Goal: Task Accomplishment & Management: Complete application form

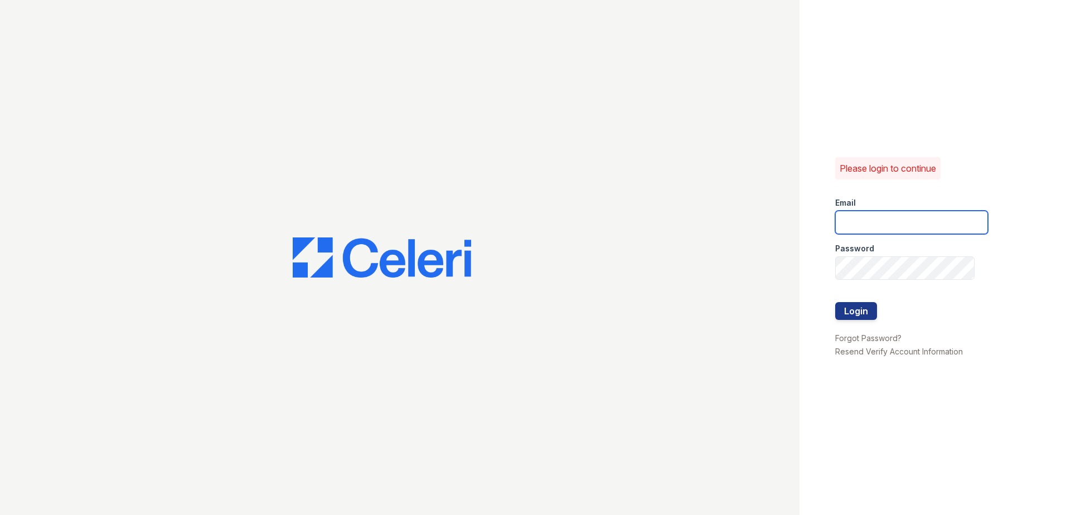
type input "cacosta@trinity-pm.com"
click at [856, 319] on button "Login" at bounding box center [856, 311] width 42 height 18
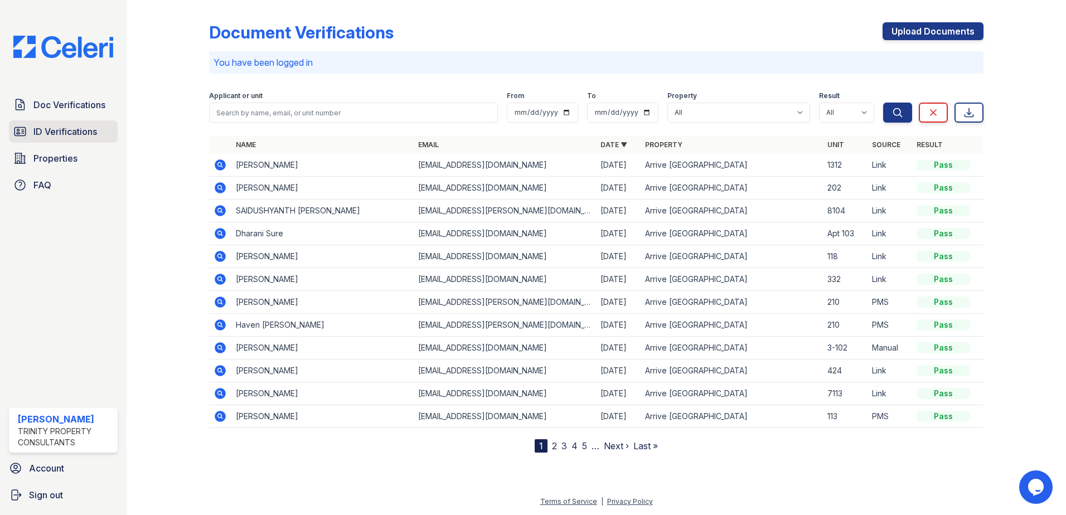
click at [91, 137] on span "ID Verifications" at bounding box center [65, 131] width 64 height 13
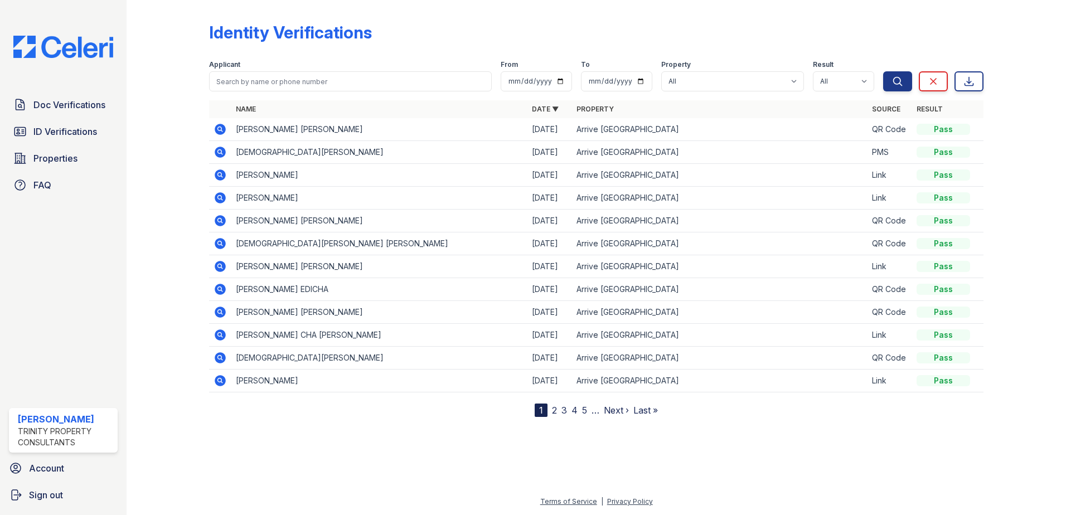
click at [222, 244] on icon at bounding box center [220, 243] width 13 height 13
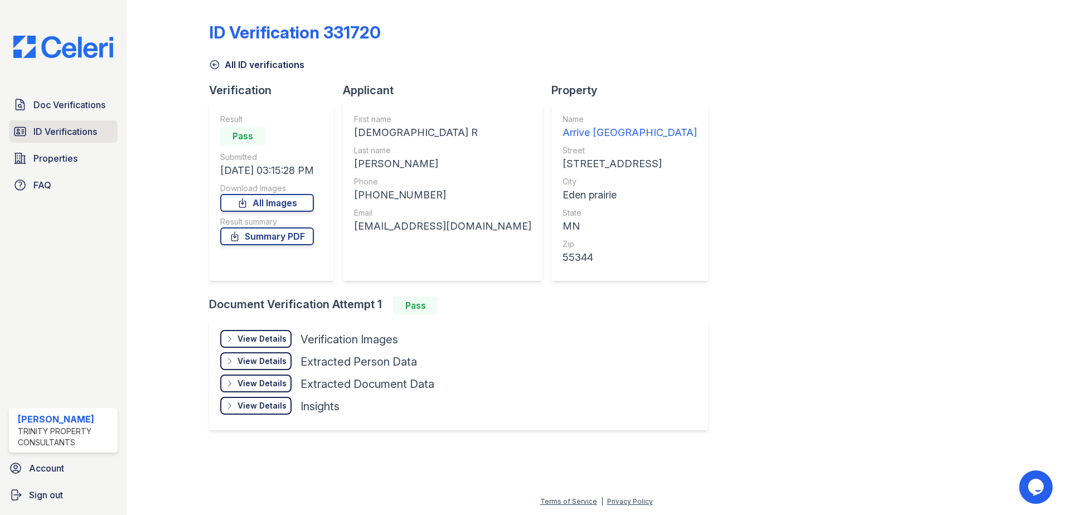
click at [60, 140] on link "ID Verifications" at bounding box center [63, 131] width 109 height 22
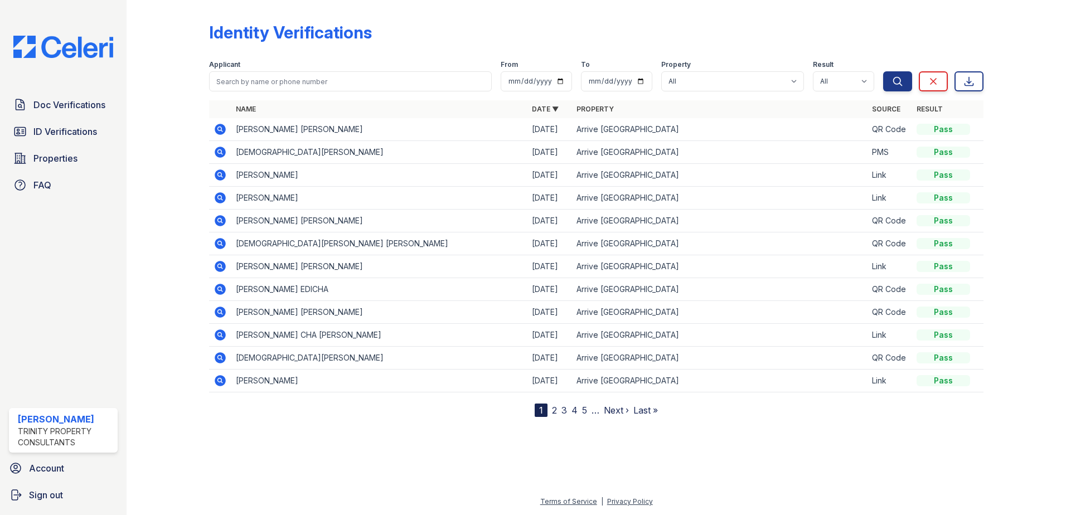
click at [220, 223] on icon at bounding box center [220, 220] width 11 height 11
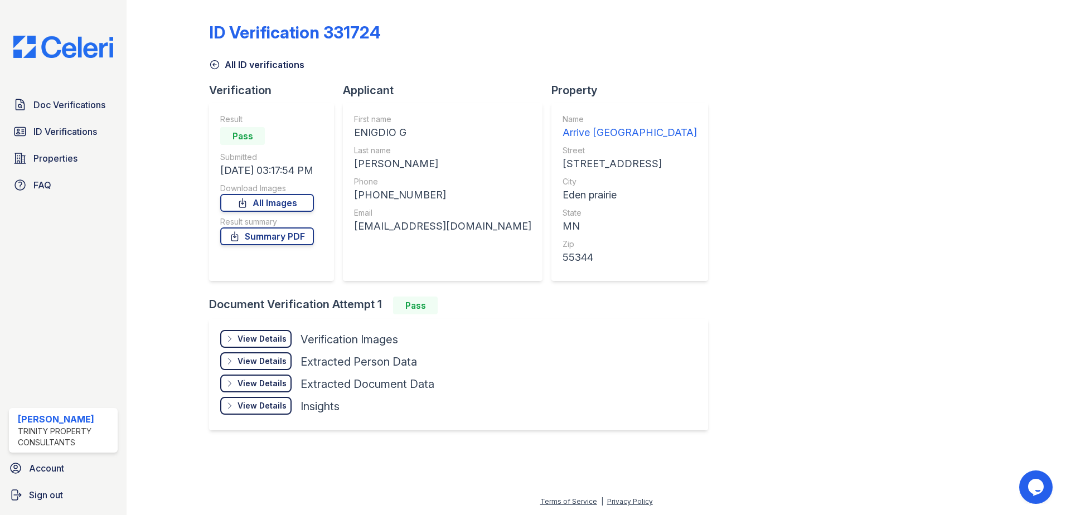
click at [254, 340] on div "View Details" at bounding box center [261, 338] width 49 height 11
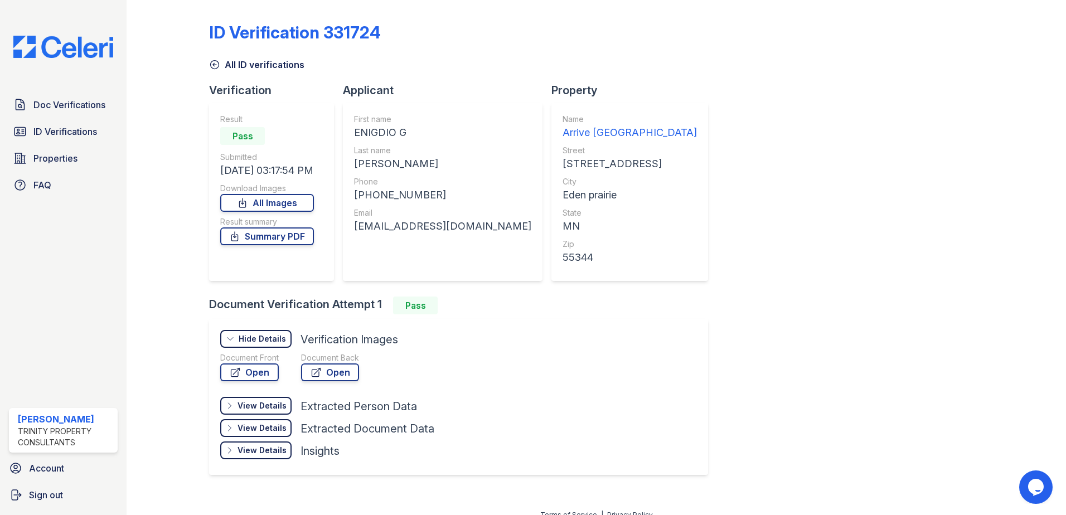
click at [255, 340] on div "Hide Details" at bounding box center [262, 338] width 47 height 11
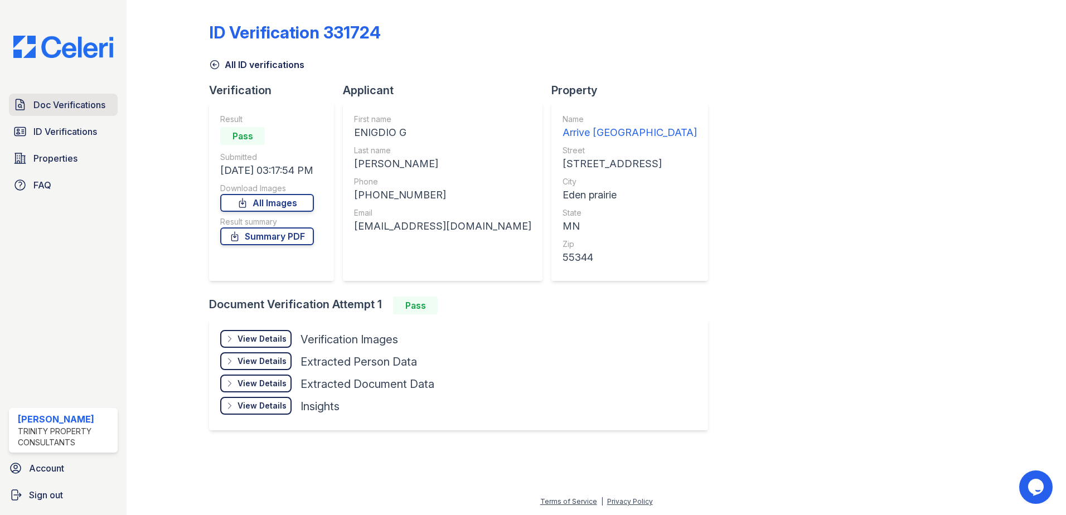
click at [70, 101] on span "Doc Verifications" at bounding box center [69, 104] width 72 height 13
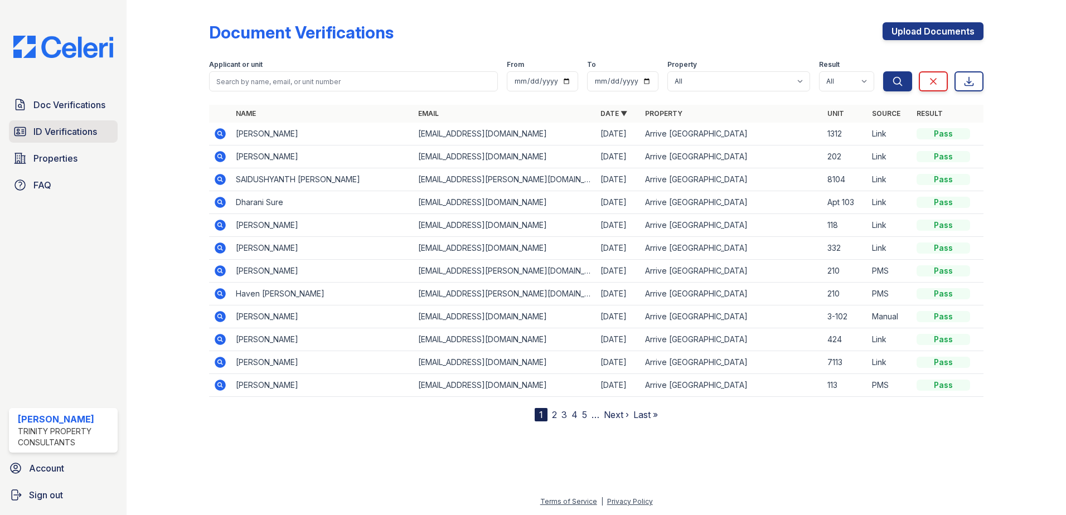
click at [31, 124] on link "ID Verifications" at bounding box center [63, 131] width 109 height 22
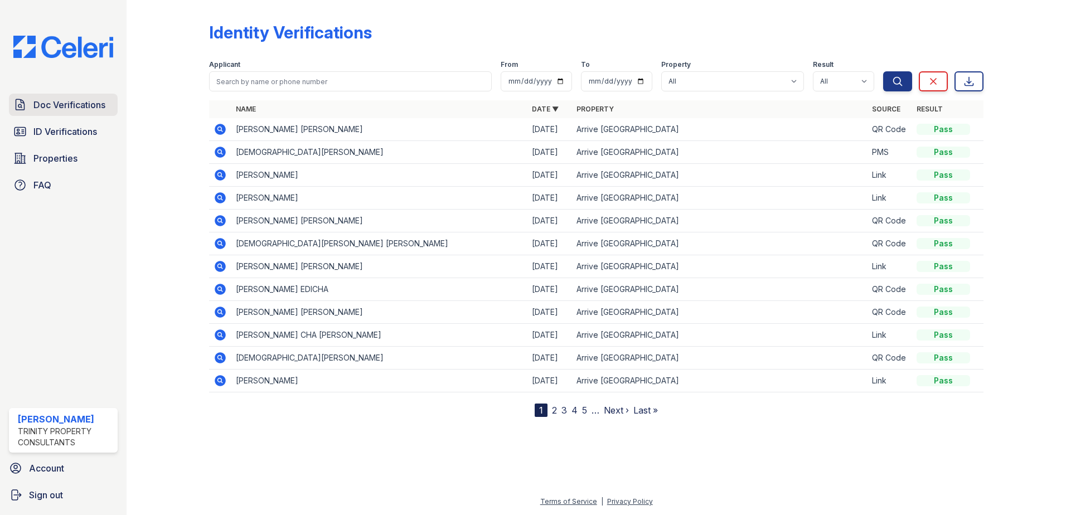
click at [42, 110] on span "Doc Verifications" at bounding box center [69, 104] width 72 height 13
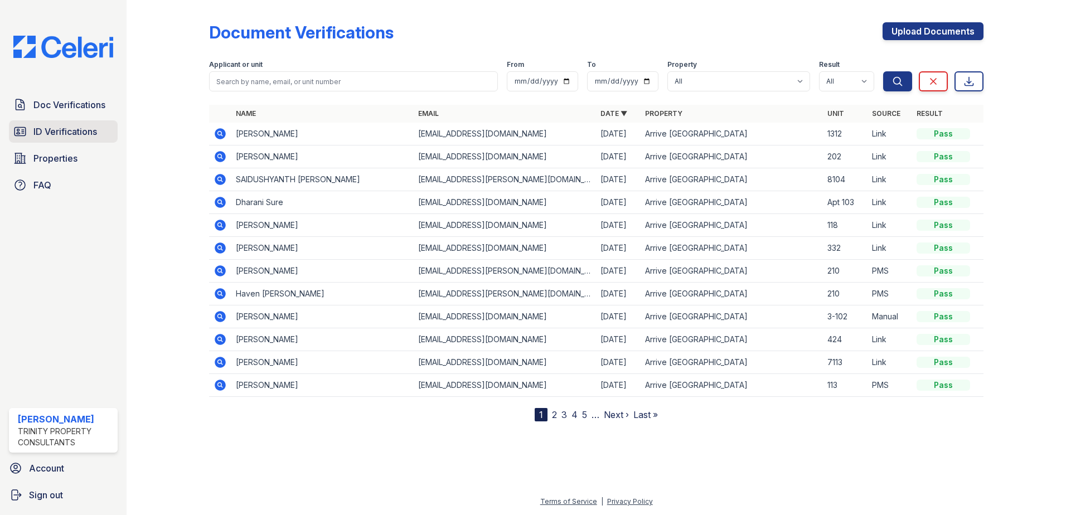
click at [54, 130] on span "ID Verifications" at bounding box center [65, 131] width 64 height 13
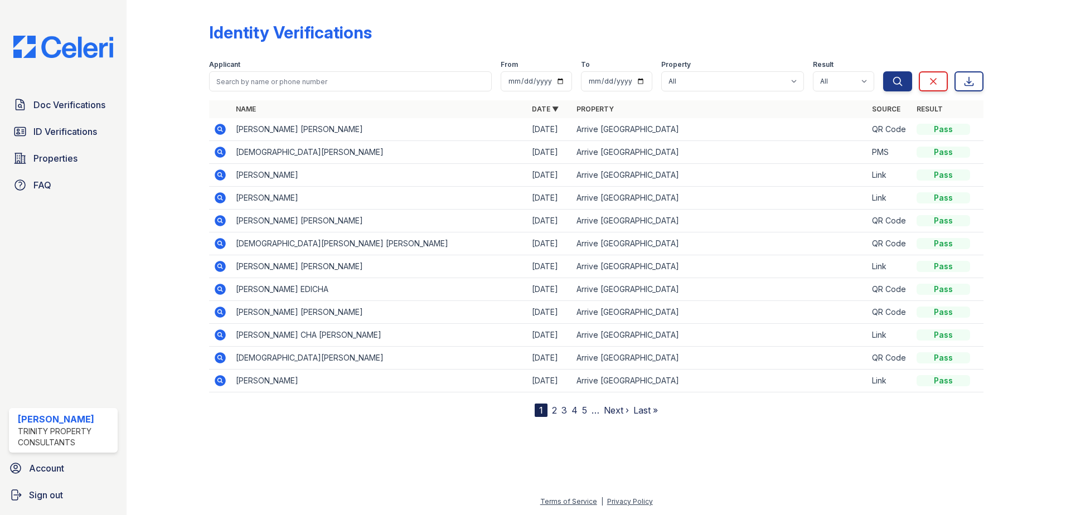
click at [222, 222] on icon at bounding box center [220, 220] width 11 height 11
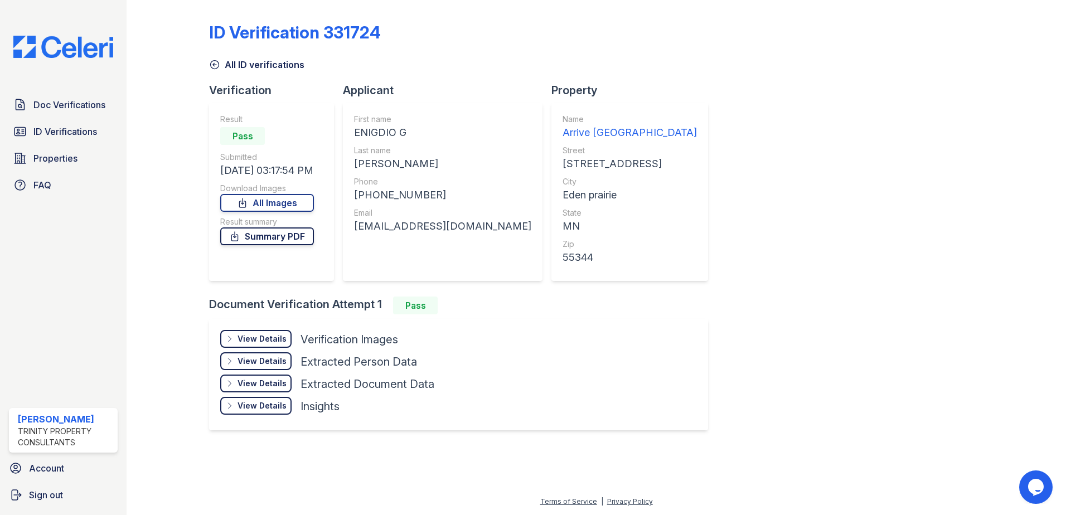
click at [303, 236] on link "Summary PDF" at bounding box center [267, 236] width 94 height 18
drag, startPoint x: 354, startPoint y: 133, endPoint x: 414, endPoint y: 131, distance: 59.7
click at [414, 131] on div "ENIGDIO G" at bounding box center [442, 133] width 177 height 16
copy div "ENIGDIO G"
click at [75, 100] on span "Doc Verifications" at bounding box center [69, 104] width 72 height 13
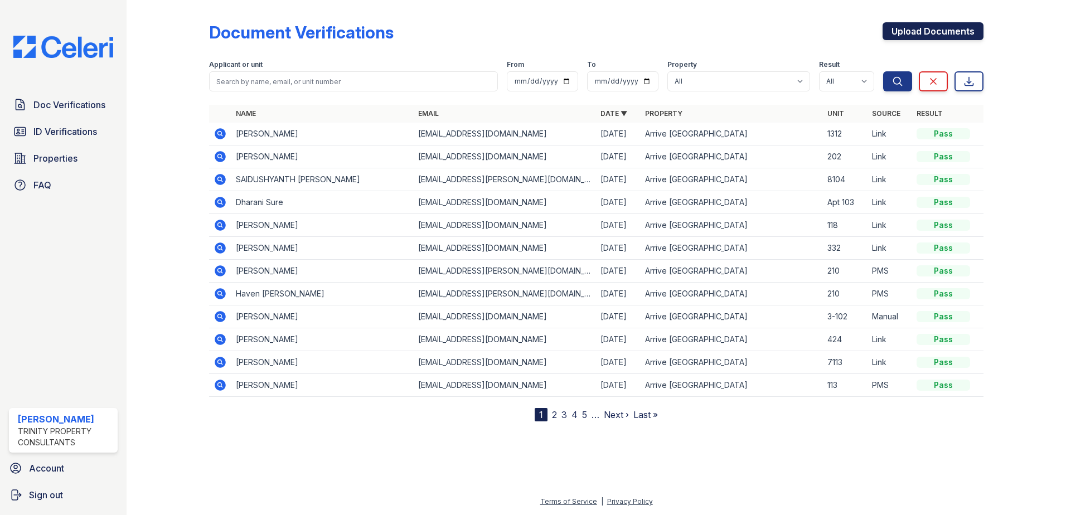
click at [898, 23] on link "Upload Documents" at bounding box center [932, 31] width 101 height 18
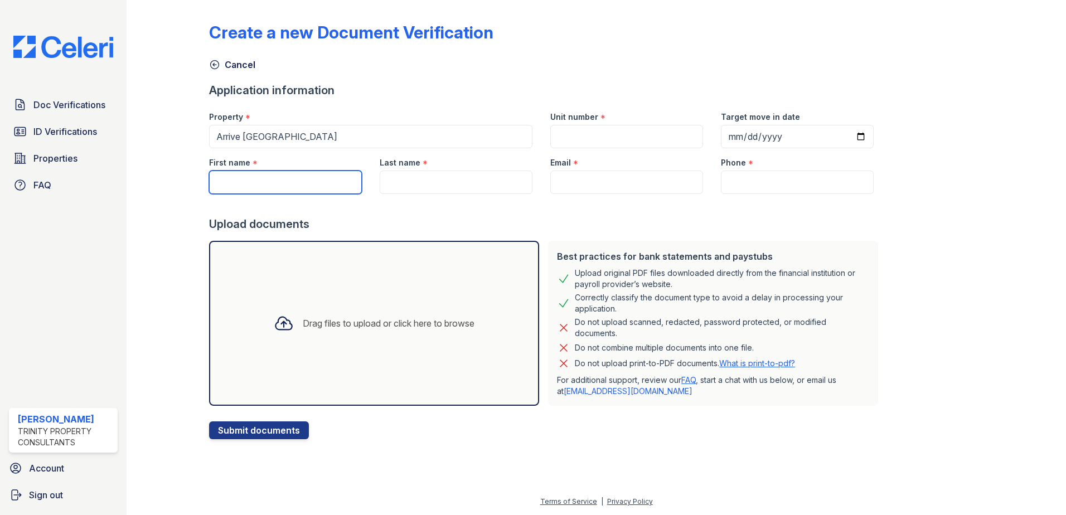
click at [292, 179] on input "First name" at bounding box center [285, 182] width 153 height 23
paste input "ENIGDIO G"
drag, startPoint x: 287, startPoint y: 182, endPoint x: 254, endPoint y: 185, distance: 32.5
click at [254, 185] on input "ENIGDIO G" at bounding box center [285, 182] width 153 height 23
type input "ENIGDIO"
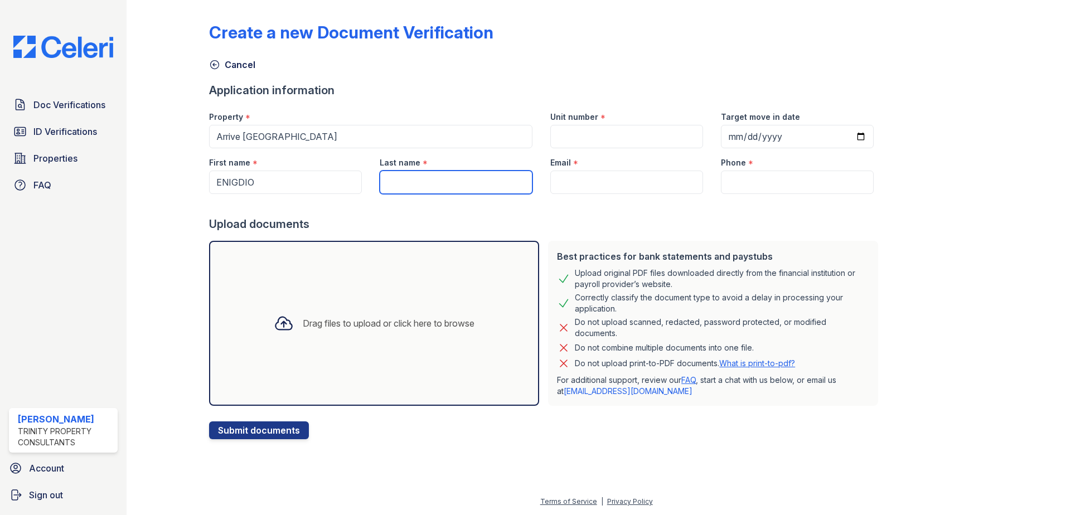
click at [484, 187] on input "Last name" at bounding box center [456, 182] width 153 height 23
paste input "[PERSON_NAME]"
type input "[PERSON_NAME]"
click at [724, 140] on input "Target move in date" at bounding box center [797, 136] width 153 height 23
click at [734, 139] on input "Target move in date" at bounding box center [797, 136] width 153 height 23
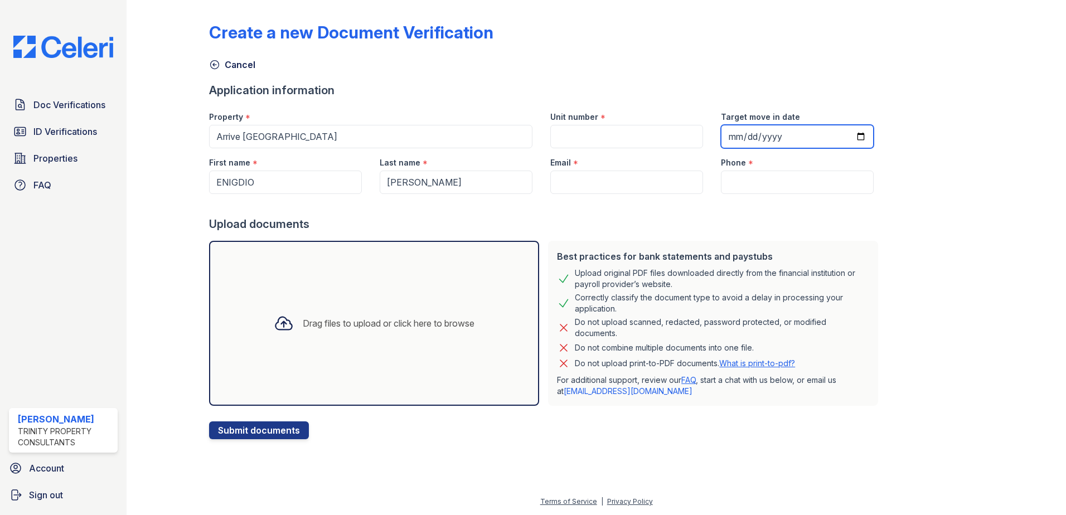
drag, startPoint x: 736, startPoint y: 134, endPoint x: 764, endPoint y: 132, distance: 28.0
click at [736, 133] on input "Target move in date" at bounding box center [797, 136] width 153 height 23
click at [844, 135] on input "Target move in date" at bounding box center [797, 136] width 153 height 23
type input "2025-10-15"
click at [612, 140] on input "Unit number" at bounding box center [626, 136] width 153 height 23
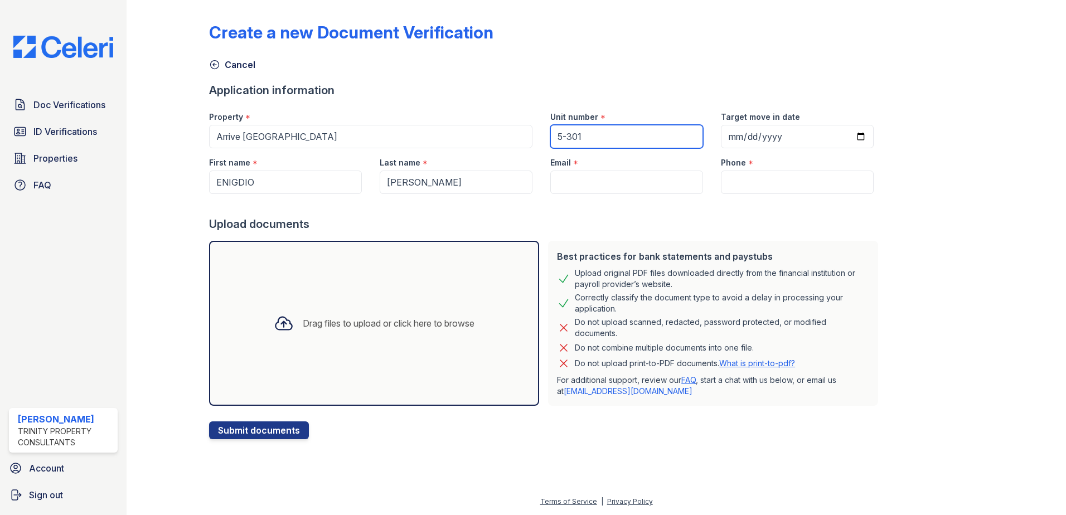
type input "5-301"
drag, startPoint x: 564, startPoint y: 226, endPoint x: 568, endPoint y: 221, distance: 6.7
click at [565, 226] on div "Upload documents" at bounding box center [545, 224] width 673 height 16
click at [739, 183] on input "Phone" at bounding box center [797, 182] width 153 height 23
click at [781, 180] on input "Phone" at bounding box center [797, 182] width 153 height 23
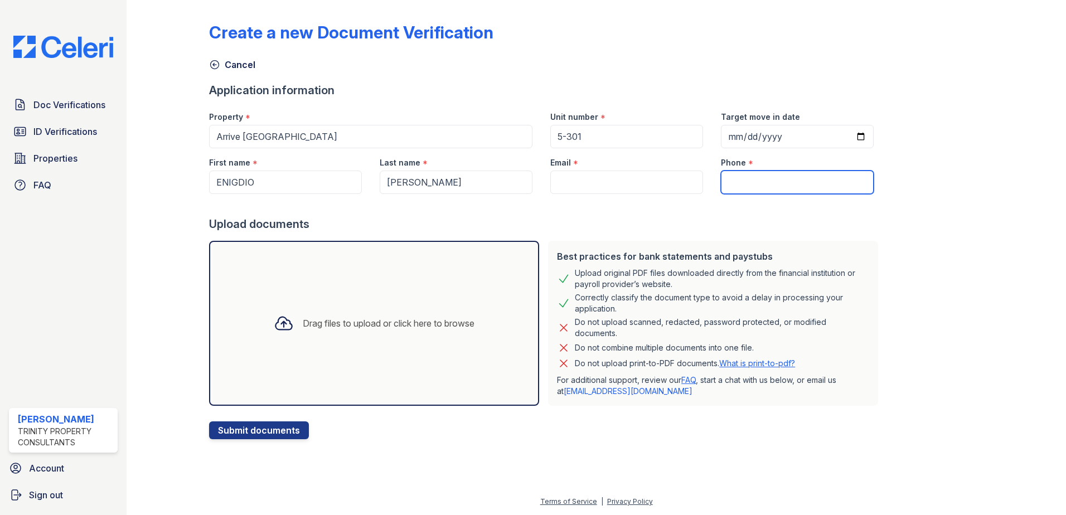
paste input "(708) 986-7610"
type input "(708) 986-7610"
click at [572, 180] on input "Email" at bounding box center [626, 182] width 153 height 23
type input "Arriveedenprairie@trinity-pm.com"
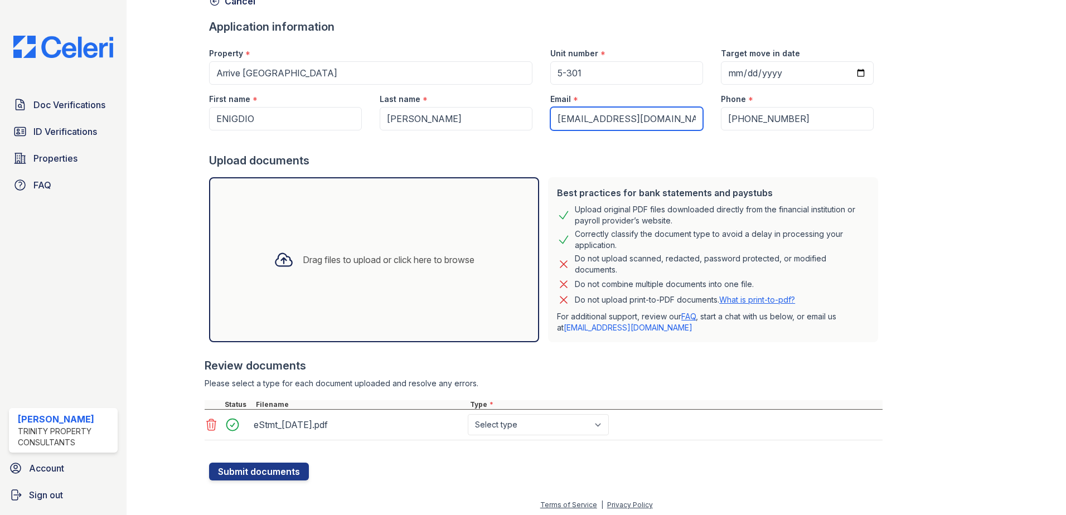
scroll to position [67, 0]
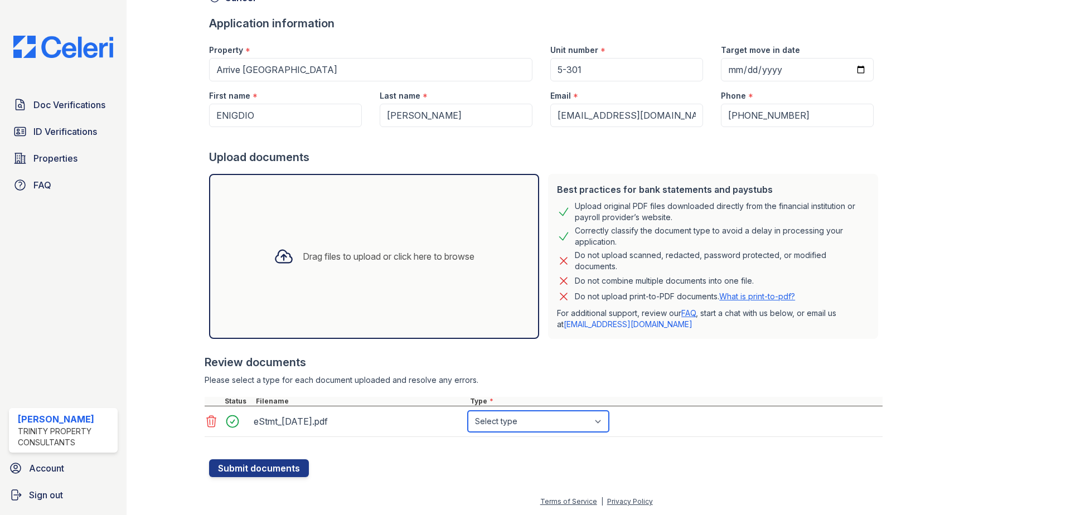
click at [555, 426] on select "Select type Paystub Bank Statement Offer Letter Tax Documents Benefit Award Let…" at bounding box center [538, 421] width 141 height 21
select select "bank_statement"
click at [468, 411] on select "Select type Paystub Bank Statement Offer Letter Tax Documents Benefit Award Let…" at bounding box center [538, 421] width 141 height 21
click at [690, 151] on div "Upload documents" at bounding box center [545, 157] width 673 height 16
click at [211, 425] on icon at bounding box center [211, 421] width 13 height 13
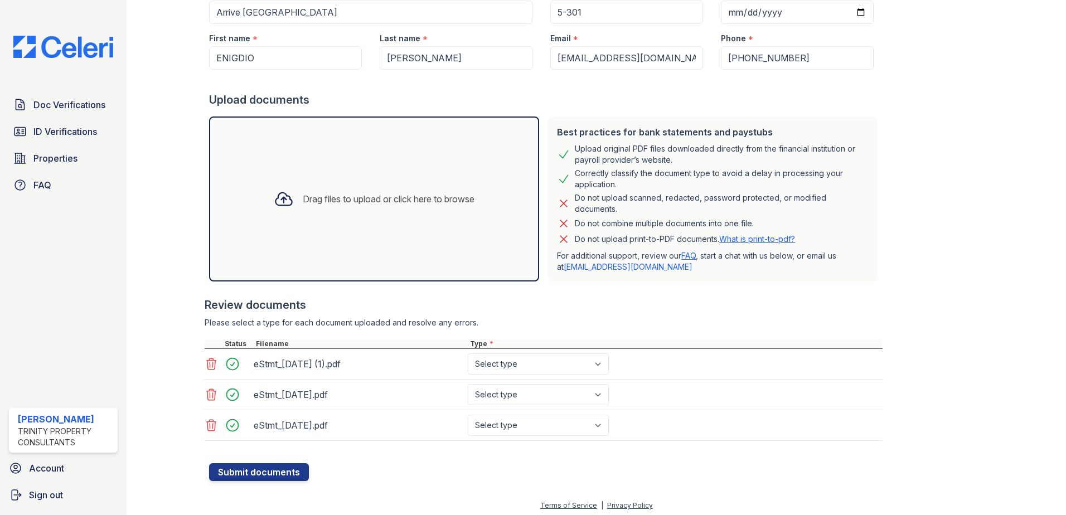
scroll to position [125, 0]
click at [520, 357] on select "Select type Paystub Bank Statement Offer Letter Tax Documents Benefit Award Let…" at bounding box center [538, 363] width 141 height 21
select select "bank_statement"
click at [468, 353] on select "Select type Paystub Bank Statement Offer Letter Tax Documents Benefit Award Let…" at bounding box center [538, 363] width 141 height 21
click at [542, 382] on div "eStmt_2025-09-17.pdf Select type Paystub Bank Statement Offer Letter Tax Docume…" at bounding box center [544, 394] width 678 height 31
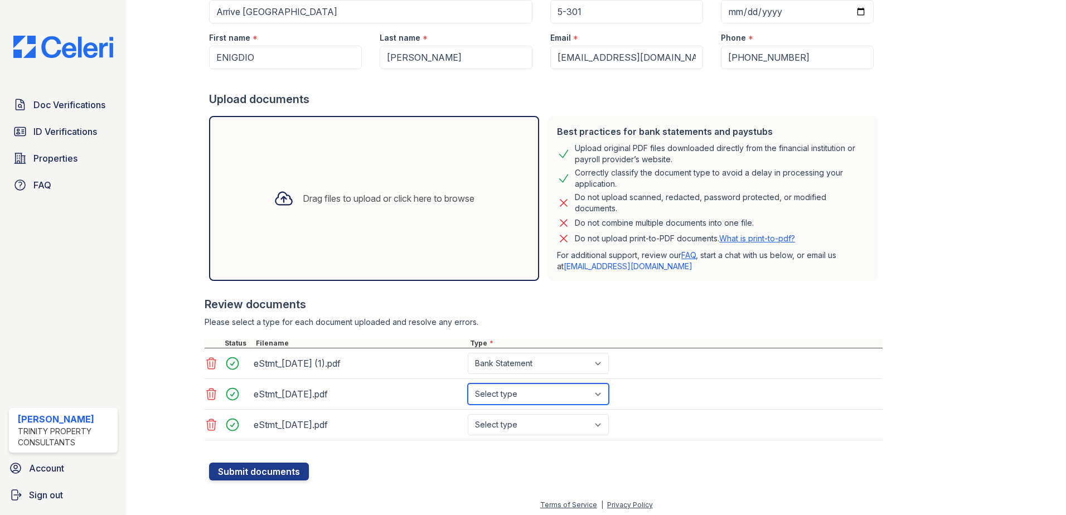
click at [542, 393] on select "Select type Paystub Bank Statement Offer Letter Tax Documents Benefit Award Let…" at bounding box center [538, 394] width 141 height 21
select select "bank_statement"
click at [468, 384] on select "Select type Paystub Bank Statement Offer Letter Tax Documents Benefit Award Let…" at bounding box center [538, 394] width 141 height 21
click at [535, 424] on select "Select type Paystub Bank Statement Offer Letter Tax Documents Benefit Award Let…" at bounding box center [538, 424] width 141 height 21
select select "bank_statement"
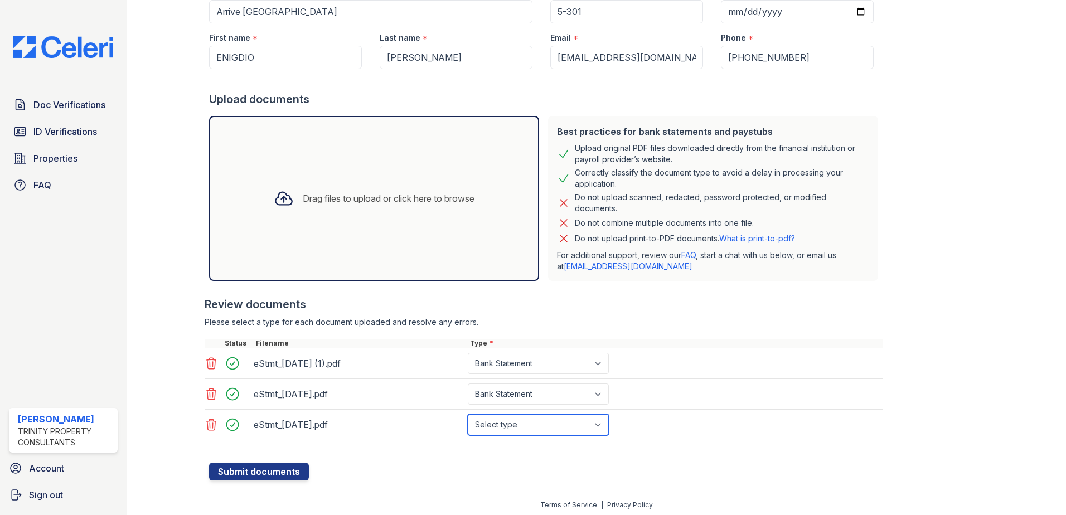
click at [468, 414] on select "Select type Paystub Bank Statement Offer Letter Tax Documents Benefit Award Let…" at bounding box center [538, 424] width 141 height 21
click at [726, 326] on div "Please select a type for each document uploaded and resolve any errors." at bounding box center [544, 322] width 678 height 11
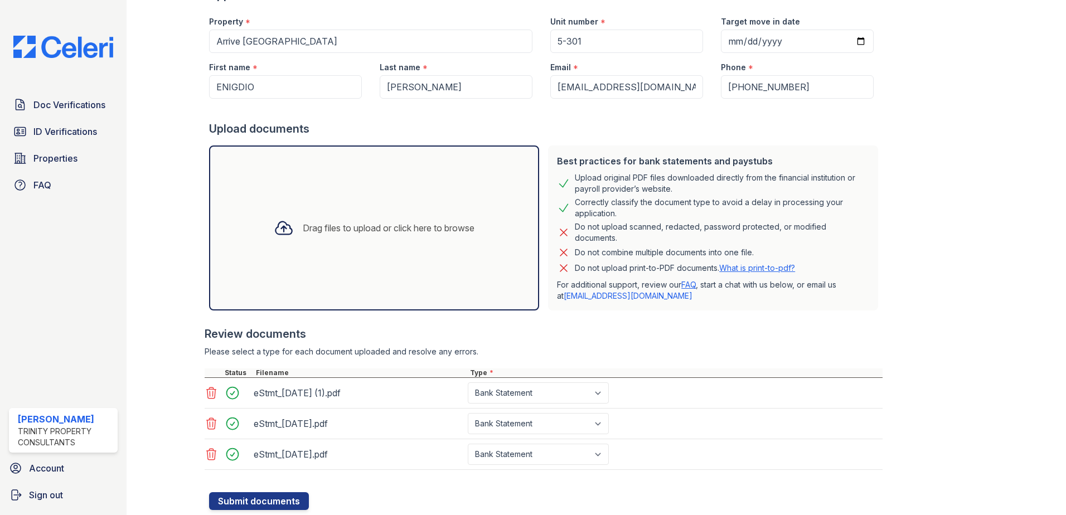
scroll to position [128, 0]
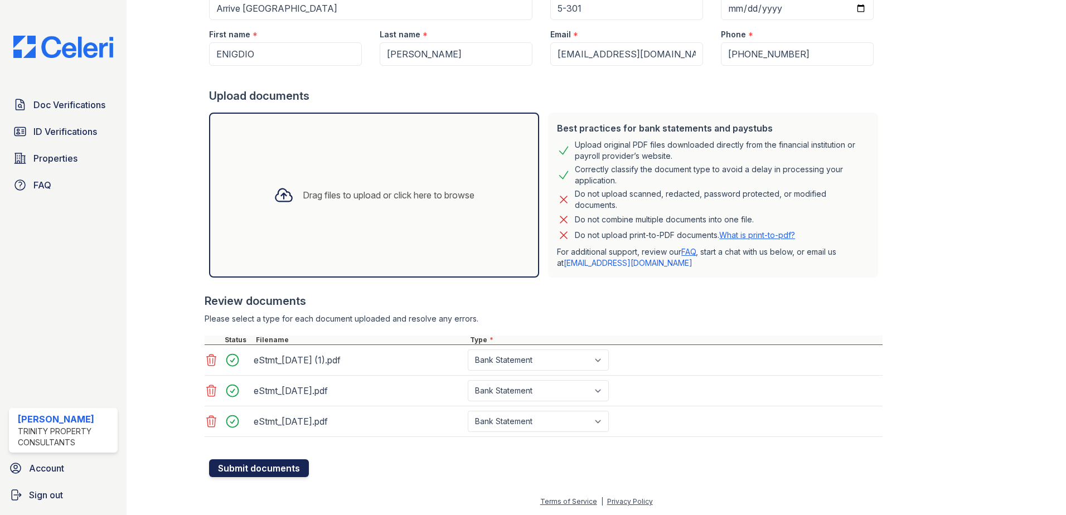
click at [259, 473] on button "Submit documents" at bounding box center [259, 468] width 100 height 18
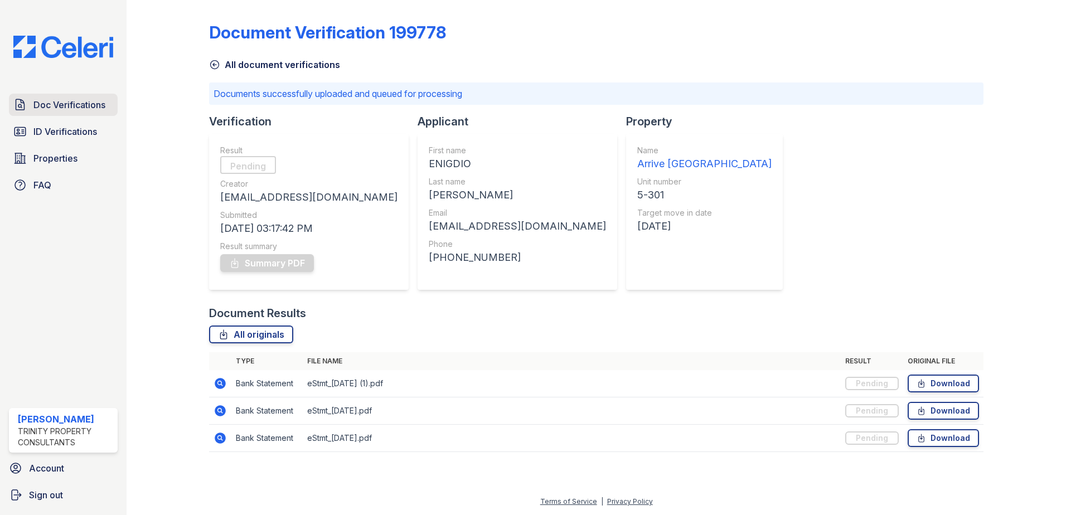
click at [51, 109] on span "Doc Verifications" at bounding box center [69, 104] width 72 height 13
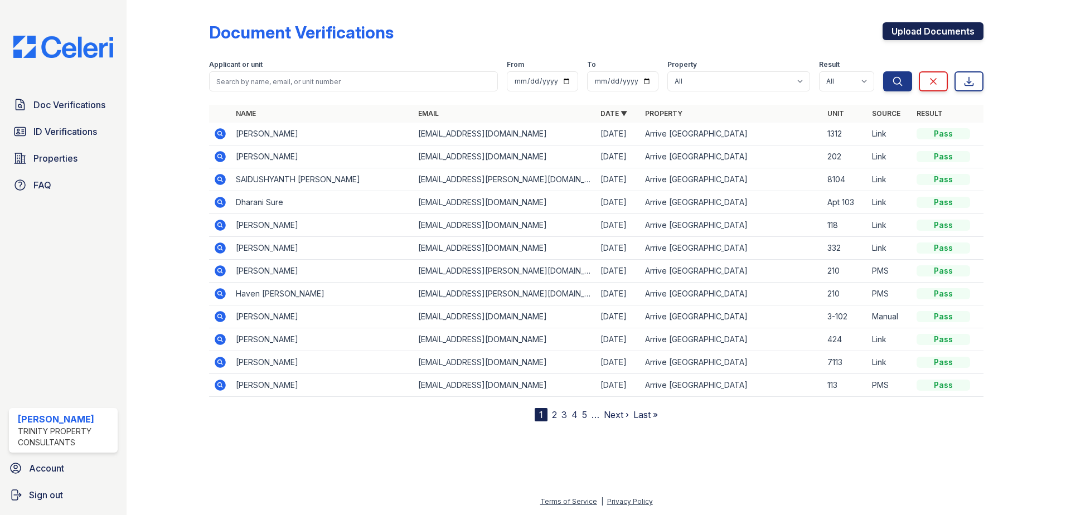
click at [971, 26] on link "Upload Documents" at bounding box center [932, 31] width 101 height 18
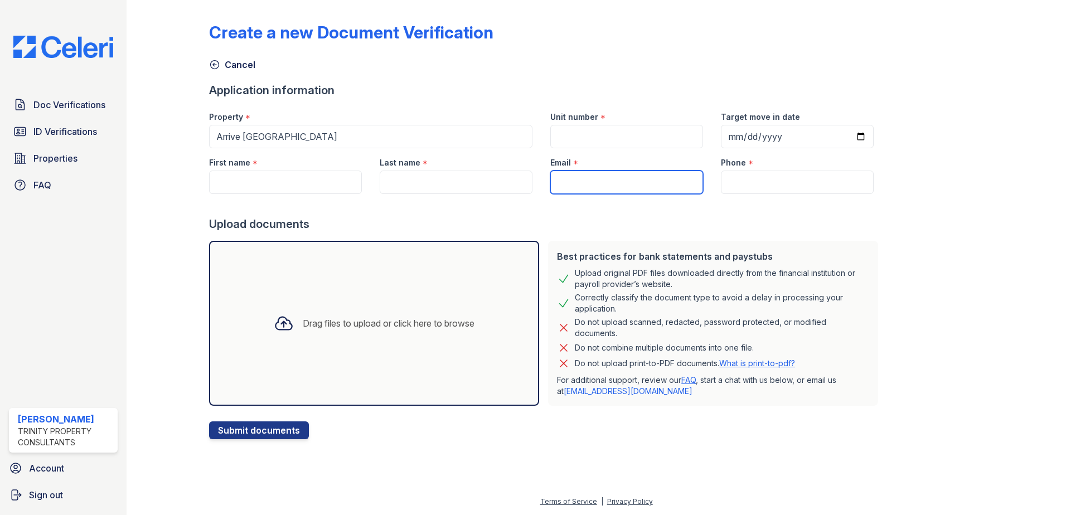
click at [598, 182] on input "Email" at bounding box center [626, 182] width 153 height 23
type input "Arriveedenprairie@trinity-pm.com"
type input "5-301"
type input "2025-10-15"
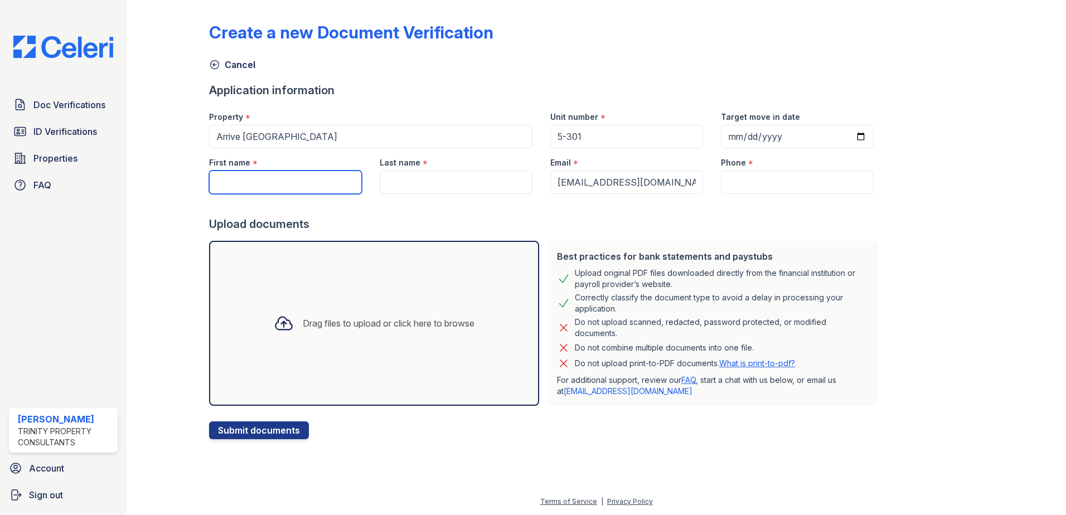
type input "ENIGDIO"
type input "[PERSON_NAME]"
type input "(708) 986-7610"
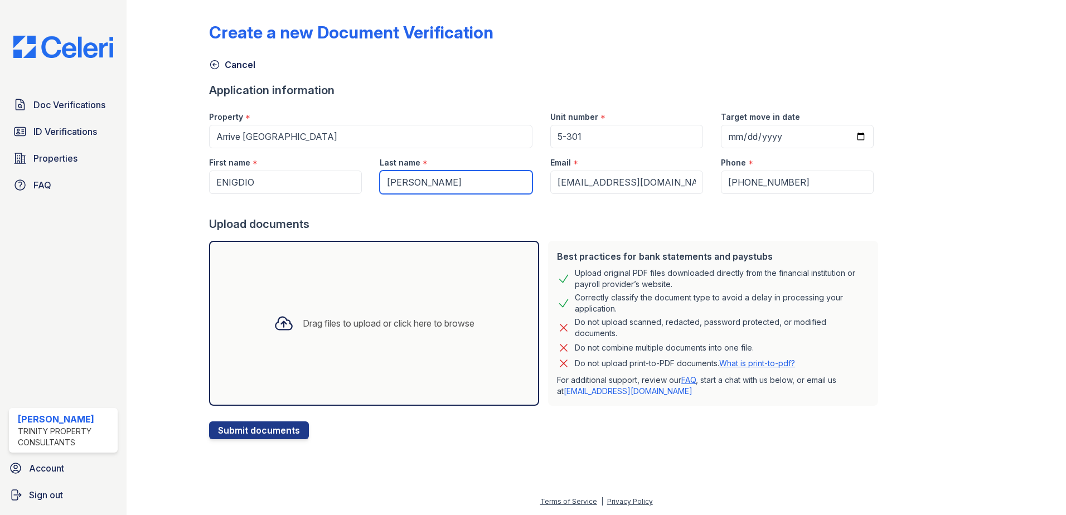
drag, startPoint x: 478, startPoint y: 186, endPoint x: 377, endPoint y: 188, distance: 100.4
click at [380, 188] on input "[PERSON_NAME]" at bounding box center [456, 182] width 153 height 23
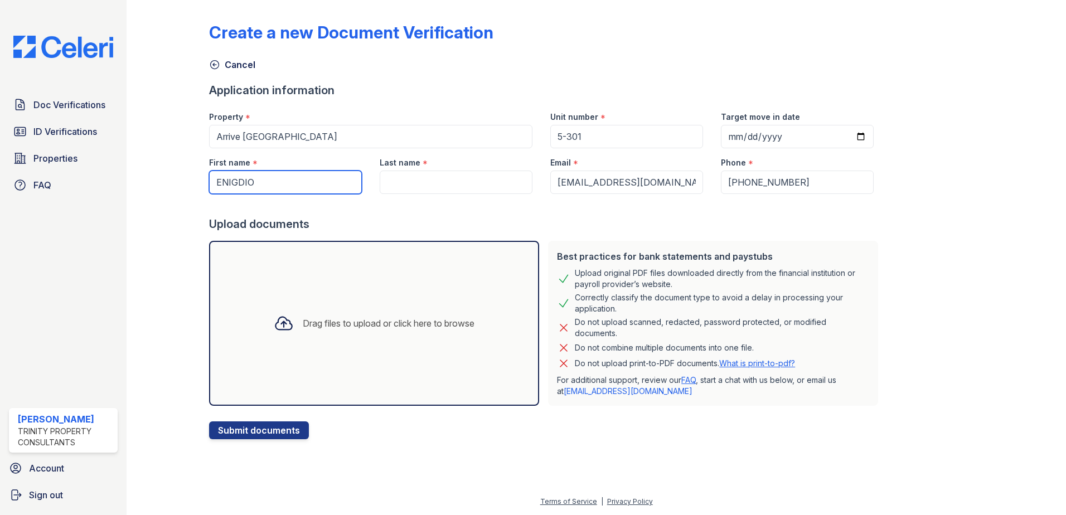
drag, startPoint x: 256, startPoint y: 188, endPoint x: 188, endPoint y: 186, distance: 68.6
click at [189, 187] on div "Create a new Document Verification Cancel Application information Property * Ar…" at bounding box center [596, 228] width 904 height 457
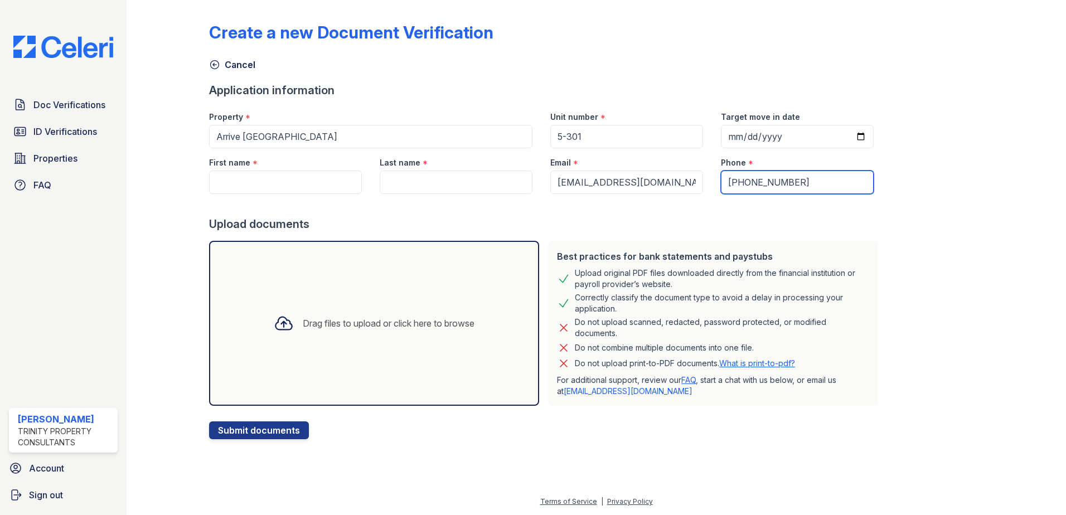
drag, startPoint x: 798, startPoint y: 179, endPoint x: 609, endPoint y: 188, distance: 189.8
click at [609, 188] on div "First name * Last name * Email * Arriveedenprairie@trinity-pm.com Phone * (708)…" at bounding box center [541, 171] width 682 height 46
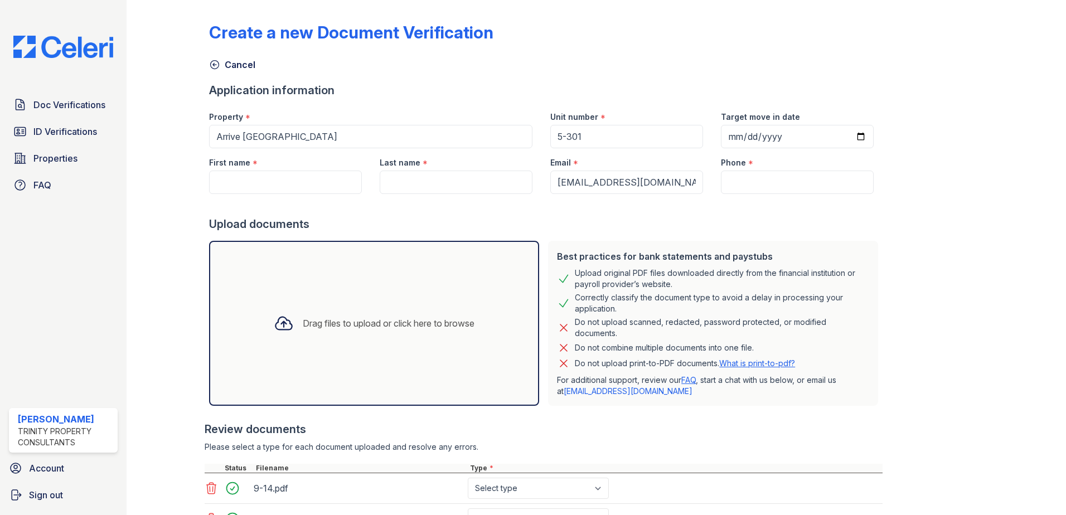
click at [769, 51] on div "Cancel" at bounding box center [596, 61] width 774 height 20
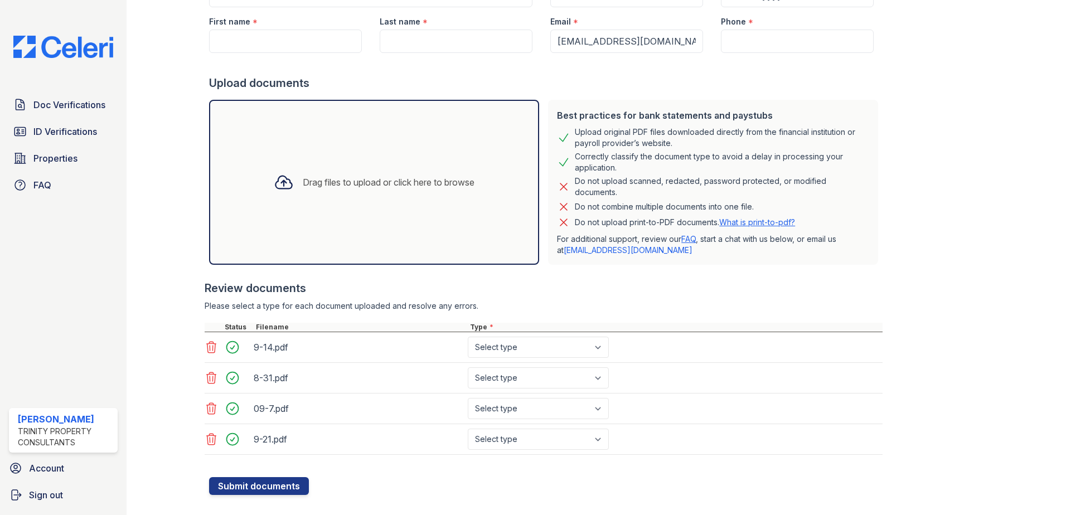
scroll to position [159, 0]
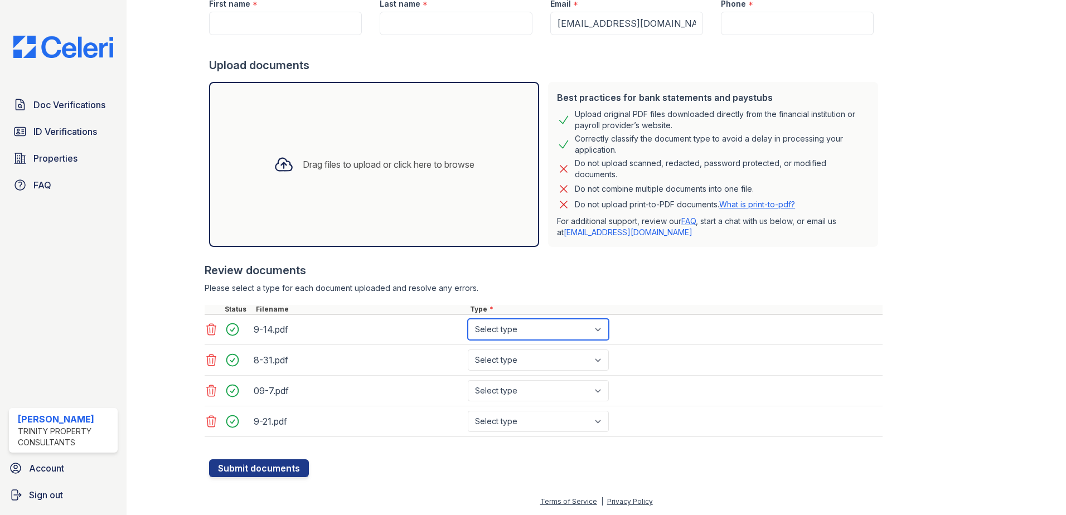
click at [555, 326] on select "Select type Paystub Bank Statement Offer Letter Tax Documents Benefit Award Let…" at bounding box center [538, 329] width 141 height 21
select select "paystub"
click at [468, 319] on select "Select type Paystub Bank Statement Offer Letter Tax Documents Benefit Award Let…" at bounding box center [538, 329] width 141 height 21
click at [521, 366] on select "Select type Paystub Bank Statement Offer Letter Tax Documents Benefit Award Let…" at bounding box center [538, 360] width 141 height 21
select select "paystub"
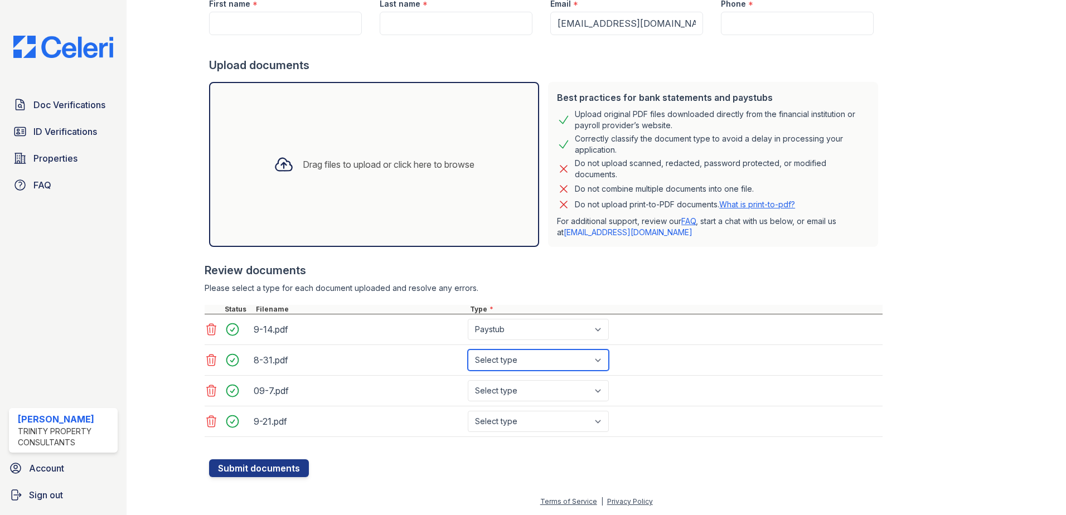
click at [468, 350] on select "Select type Paystub Bank Statement Offer Letter Tax Documents Benefit Award Let…" at bounding box center [538, 360] width 141 height 21
click at [520, 393] on select "Select type Paystub Bank Statement Offer Letter Tax Documents Benefit Award Let…" at bounding box center [538, 390] width 141 height 21
select select "paystub"
click at [468, 380] on select "Select type Paystub Bank Statement Offer Letter Tax Documents Benefit Award Let…" at bounding box center [538, 390] width 141 height 21
click at [521, 427] on select "Select type Paystub Bank Statement Offer Letter Tax Documents Benefit Award Let…" at bounding box center [538, 421] width 141 height 21
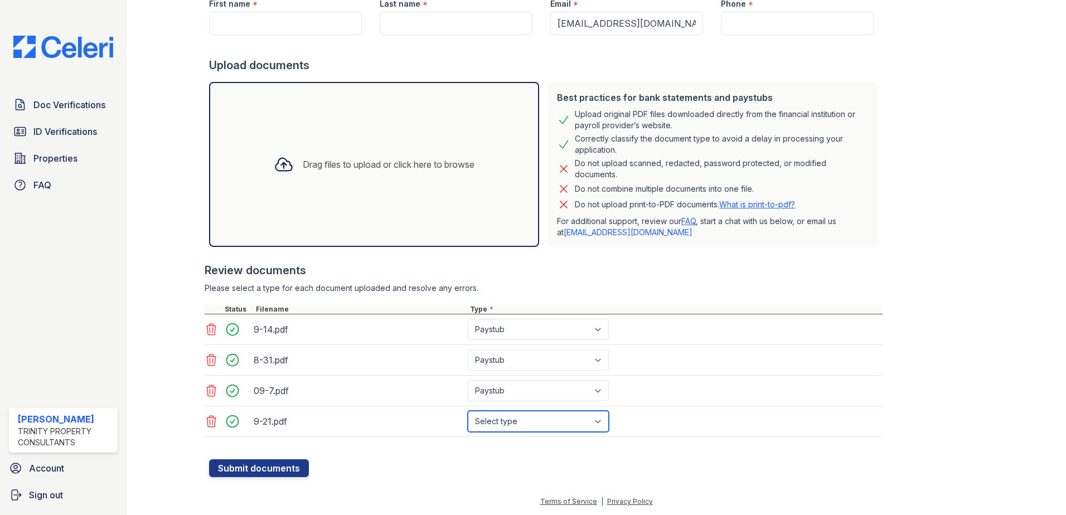
select select "paystub"
click at [468, 411] on select "Select type Paystub Bank Statement Offer Letter Tax Documents Benefit Award Let…" at bounding box center [538, 421] width 141 height 21
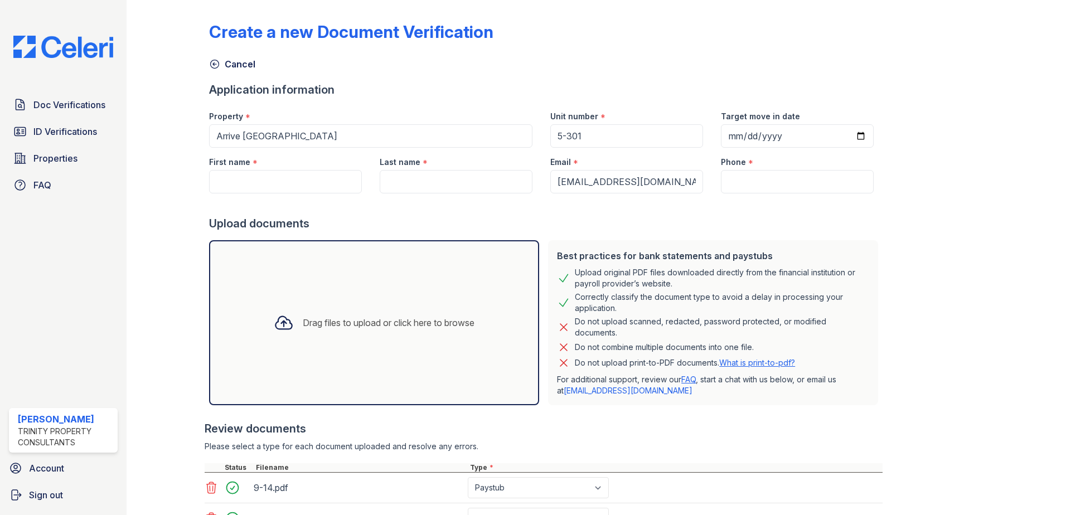
scroll to position [0, 0]
click at [311, 185] on input "First name" at bounding box center [285, 182] width 153 height 23
paste input "jesus"
type input "jesus"
click at [481, 186] on input "Last name" at bounding box center [456, 182] width 153 height 23
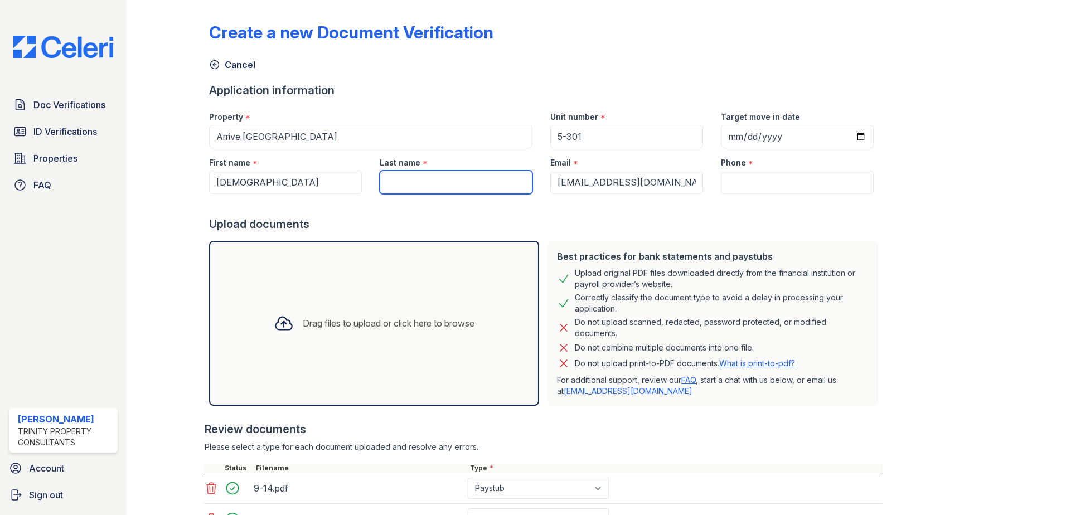
paste input "jesus"
type input "jesus"
drag, startPoint x: 422, startPoint y: 182, endPoint x: 353, endPoint y: 173, distance: 69.8
click at [353, 173] on div "First name * jesus Last name * jesus Email * Arriveedenprairie@trinity-pm.com P…" at bounding box center [541, 171] width 682 height 46
click at [452, 179] on input "Last name" at bounding box center [456, 182] width 153 height 23
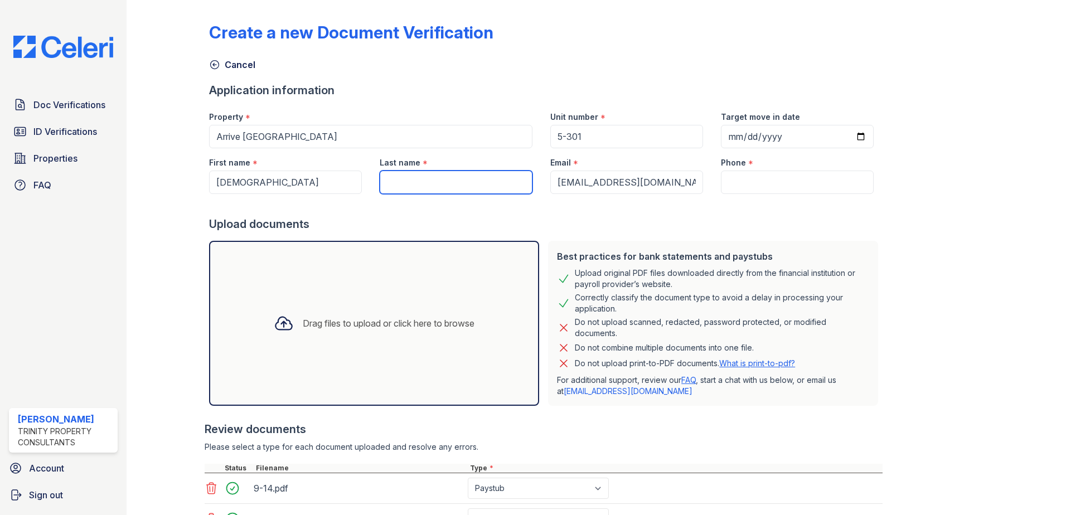
paste input "jesus"
type input "jesus"
drag, startPoint x: 424, startPoint y: 180, endPoint x: 251, endPoint y: 171, distance: 173.0
click at [251, 171] on div "First name * jesus Last name * jesus Email * Arriveedenprairie@trinity-pm.com P…" at bounding box center [541, 171] width 682 height 46
paste input "alvarado"
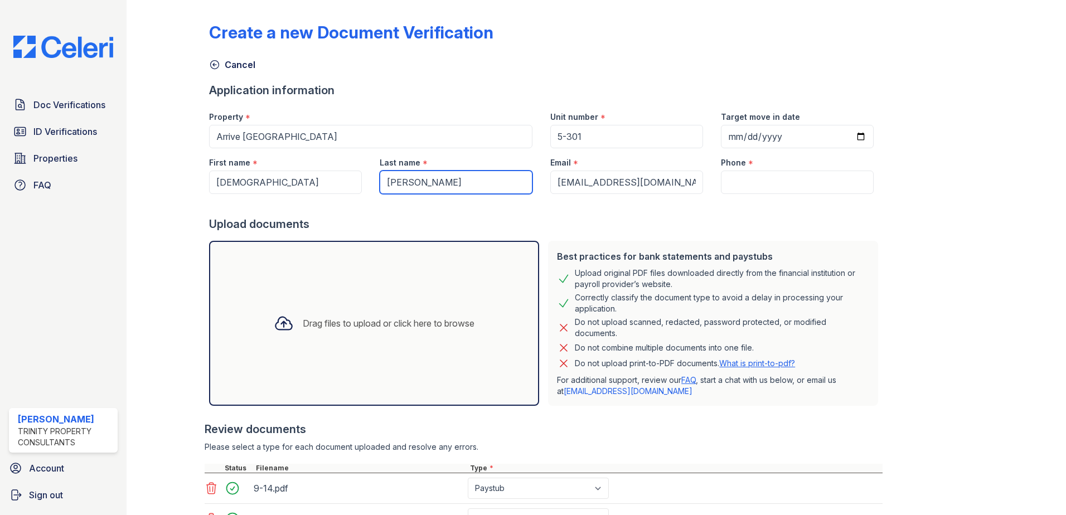
type input "alvarado"
click at [808, 176] on input "Phone" at bounding box center [797, 182] width 153 height 23
paste input "(708) 986-7610"
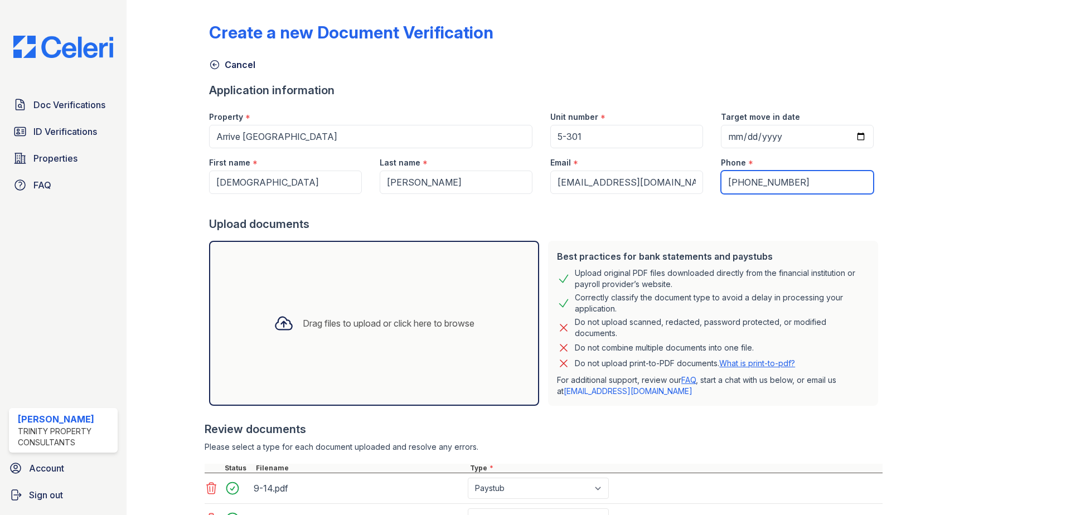
type input "(708) 986-7610"
click at [1039, 145] on div at bounding box center [1015, 320] width 65 height 632
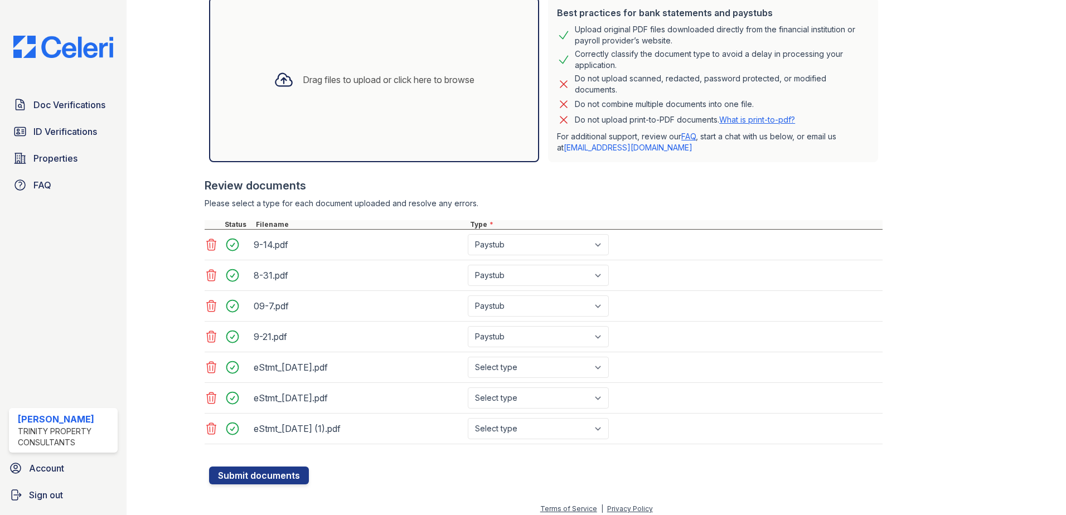
scroll to position [251, 0]
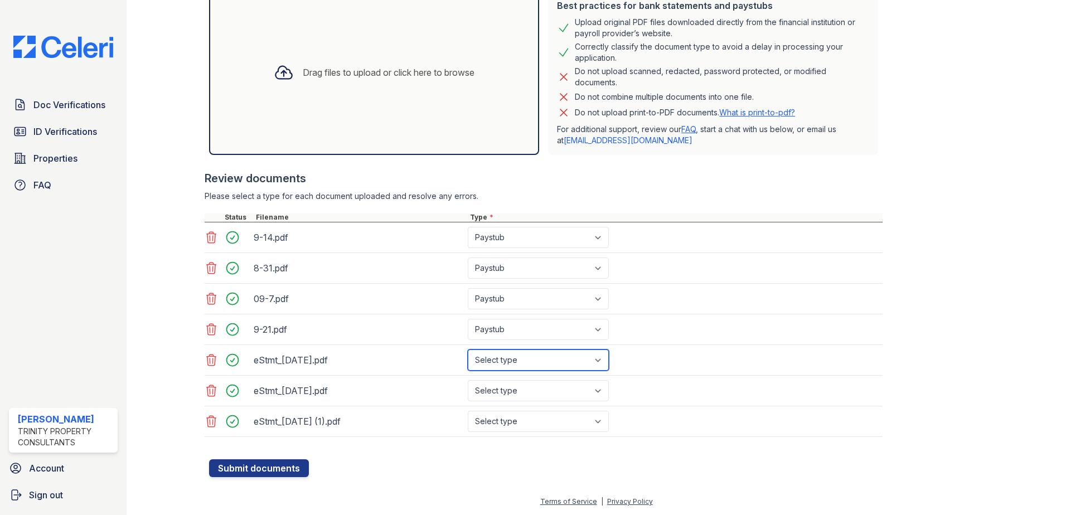
click at [492, 359] on select "Select type Paystub Bank Statement Offer Letter Tax Documents Benefit Award Let…" at bounding box center [538, 360] width 141 height 21
select select "bank_statement"
click at [468, 350] on select "Select type Paystub Bank Statement Offer Letter Tax Documents Benefit Award Let…" at bounding box center [538, 360] width 141 height 21
click at [518, 390] on select "Select type Paystub Bank Statement Offer Letter Tax Documents Benefit Award Let…" at bounding box center [538, 390] width 141 height 21
select select "bank_statement"
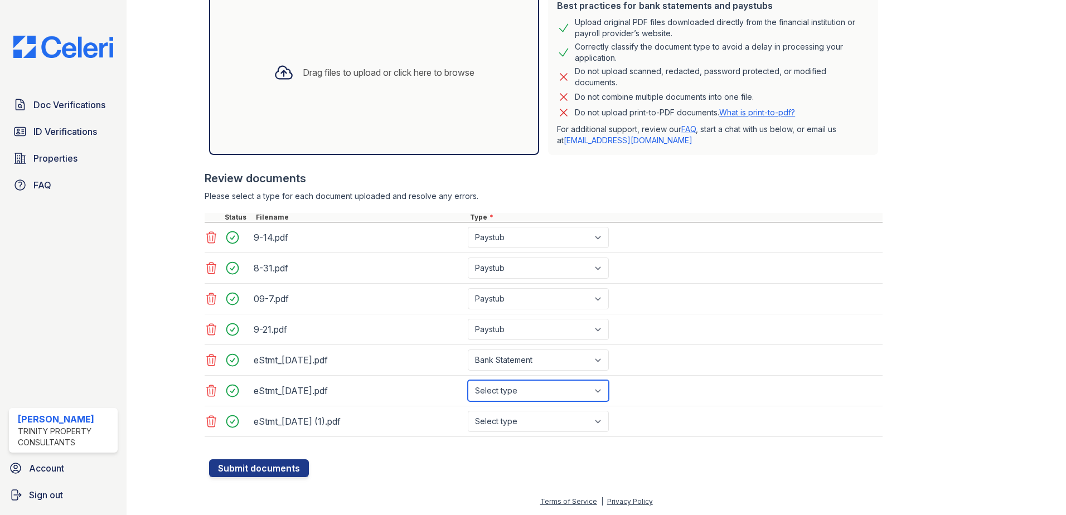
click at [468, 380] on select "Select type Paystub Bank Statement Offer Letter Tax Documents Benefit Award Let…" at bounding box center [538, 390] width 141 height 21
click at [523, 428] on select "Select type Paystub Bank Statement Offer Letter Tax Documents Benefit Award Let…" at bounding box center [538, 421] width 141 height 21
select select "bank_statement"
click at [468, 411] on select "Select type Paystub Bank Statement Offer Letter Tax Documents Benefit Award Let…" at bounding box center [538, 421] width 141 height 21
click at [251, 466] on button "Submit documents" at bounding box center [259, 468] width 100 height 18
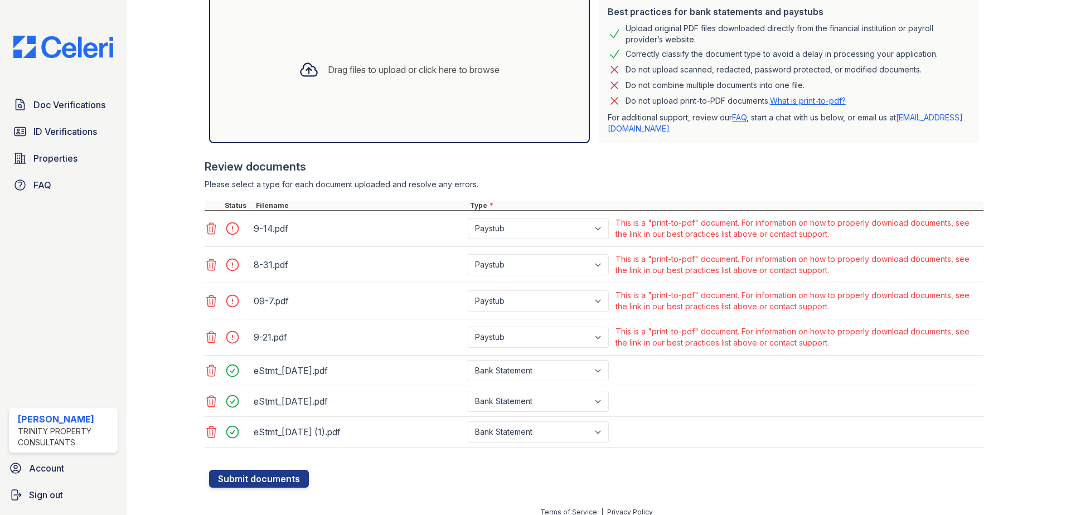
scroll to position [287, 0]
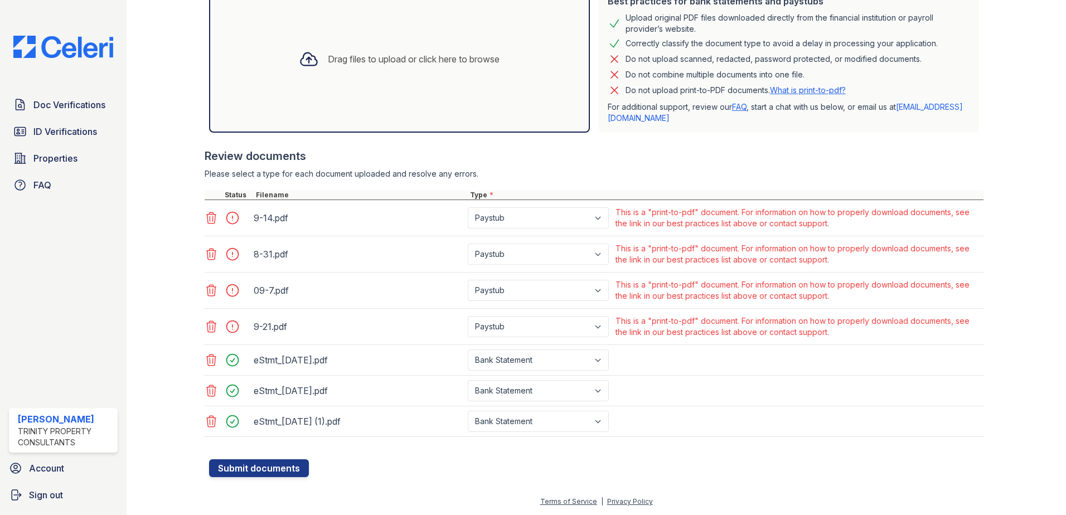
click at [232, 219] on div at bounding box center [235, 218] width 31 height 16
click at [211, 219] on icon at bounding box center [211, 217] width 13 height 13
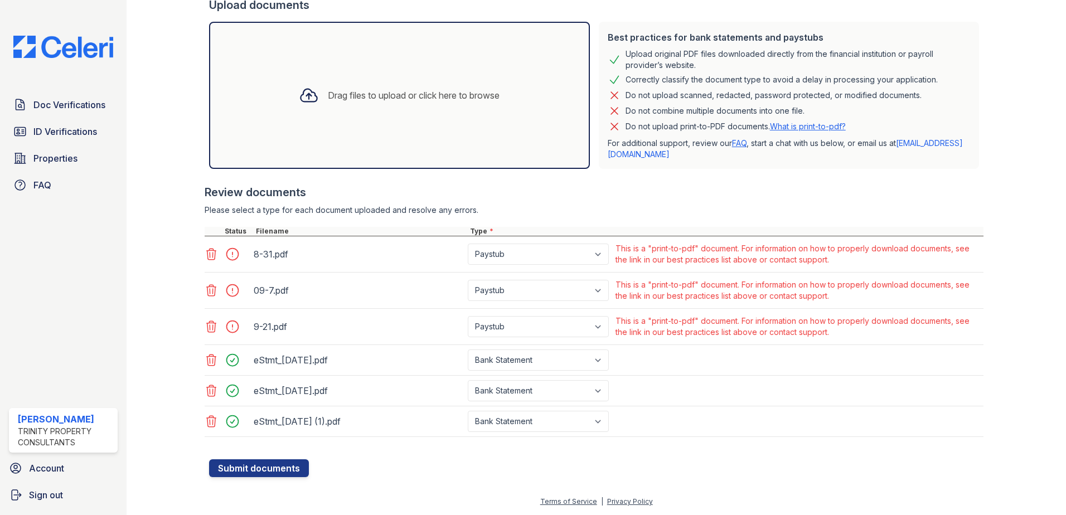
click at [215, 255] on icon at bounding box center [211, 254] width 9 height 11
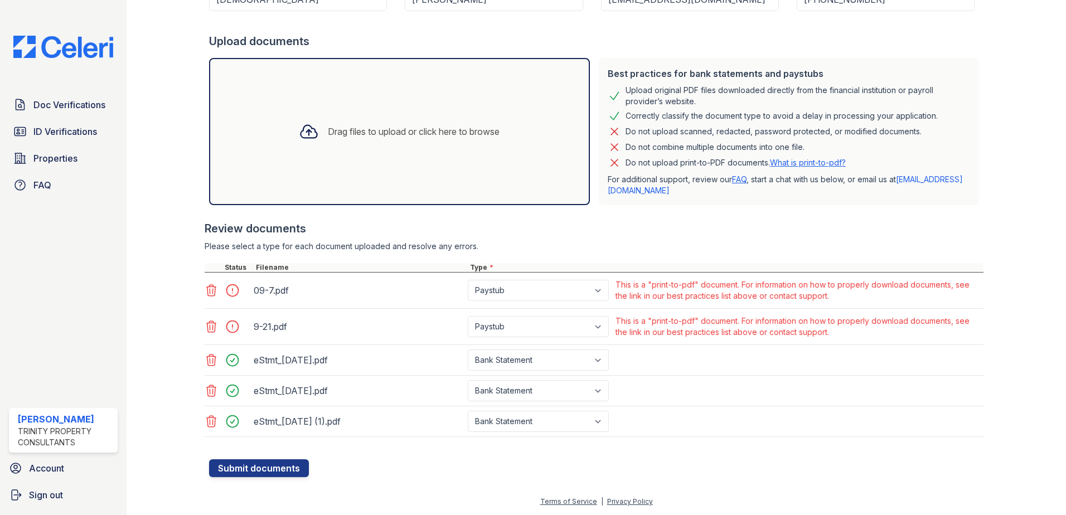
click at [214, 294] on icon at bounding box center [211, 290] width 9 height 11
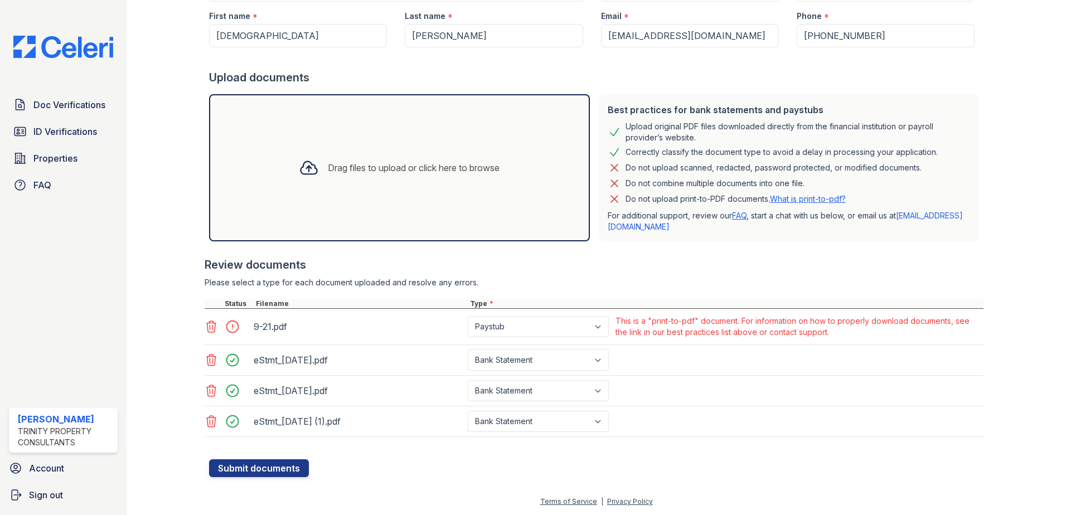
drag, startPoint x: 211, startPoint y: 328, endPoint x: 214, endPoint y: 341, distance: 13.0
click at [211, 328] on icon at bounding box center [211, 326] width 13 height 13
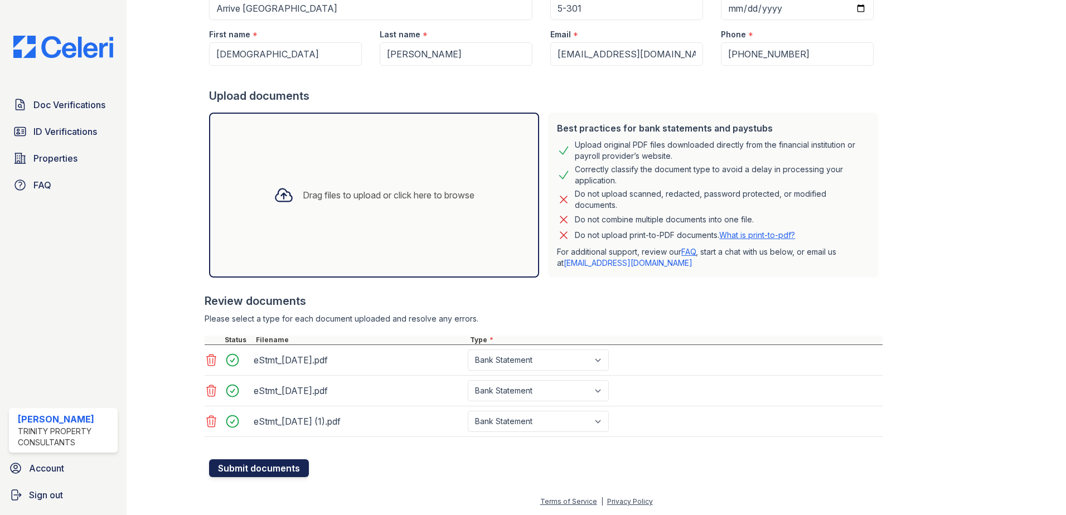
click at [275, 467] on button "Submit documents" at bounding box center [259, 468] width 100 height 18
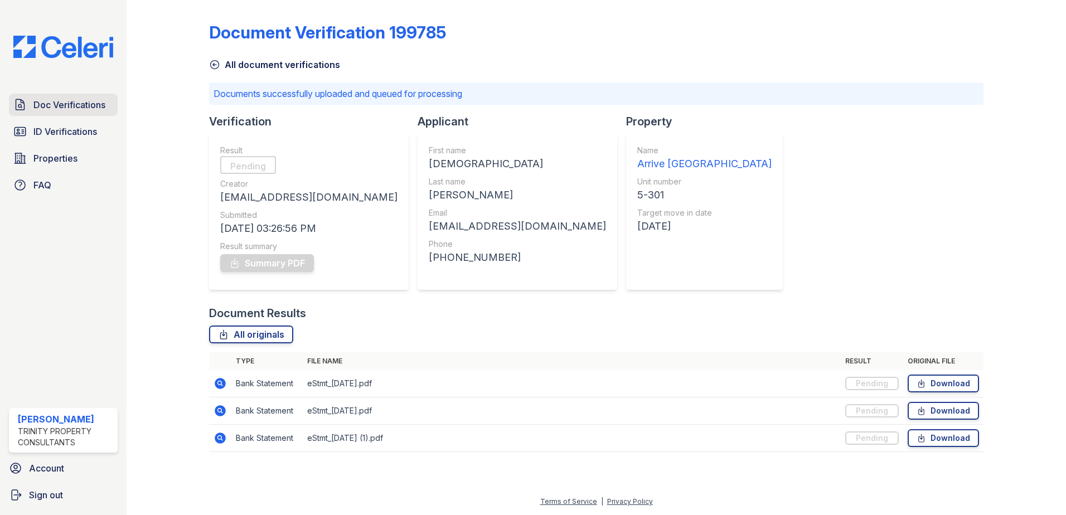
click at [75, 105] on span "Doc Verifications" at bounding box center [69, 104] width 72 height 13
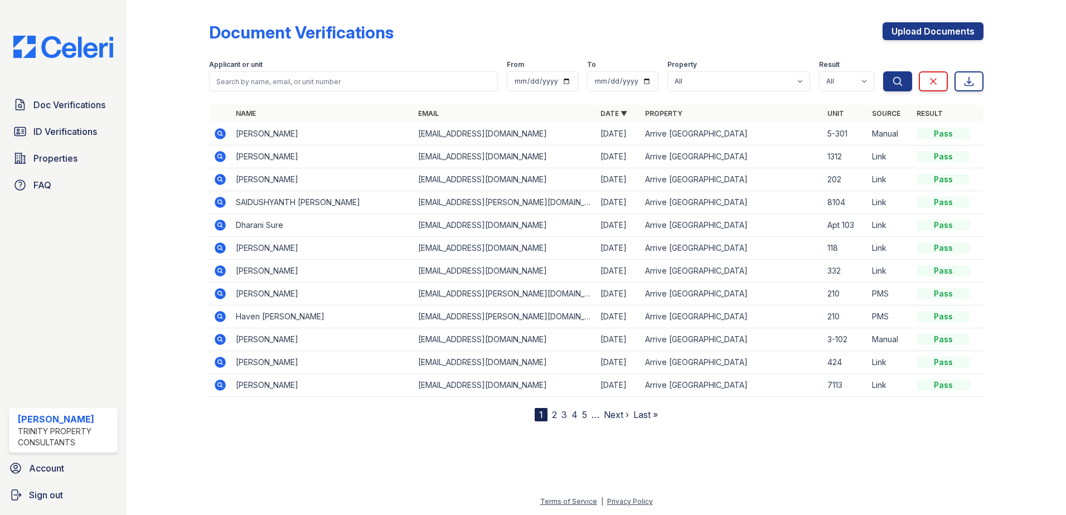
click at [224, 134] on icon at bounding box center [220, 133] width 11 height 11
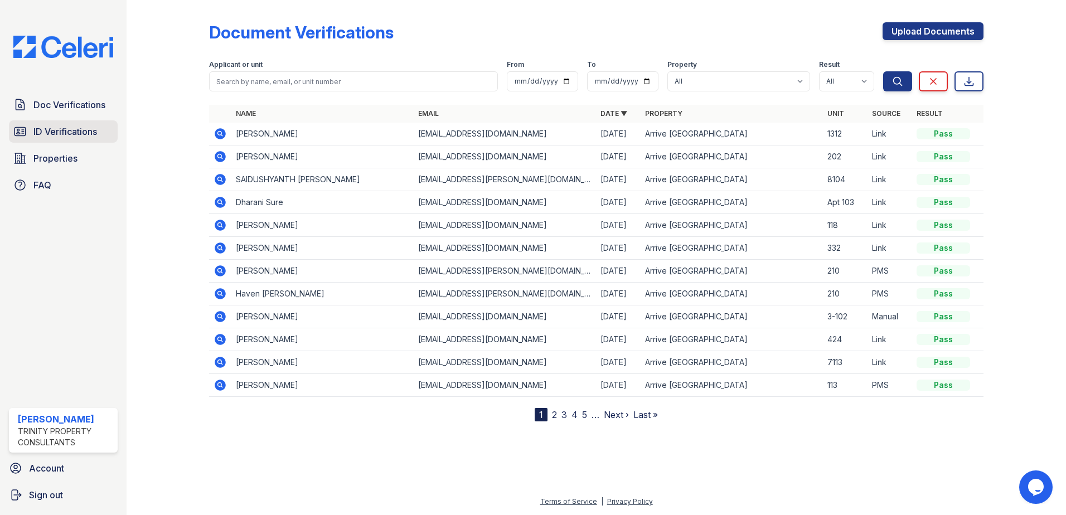
click at [107, 137] on link "ID Verifications" at bounding box center [63, 131] width 109 height 22
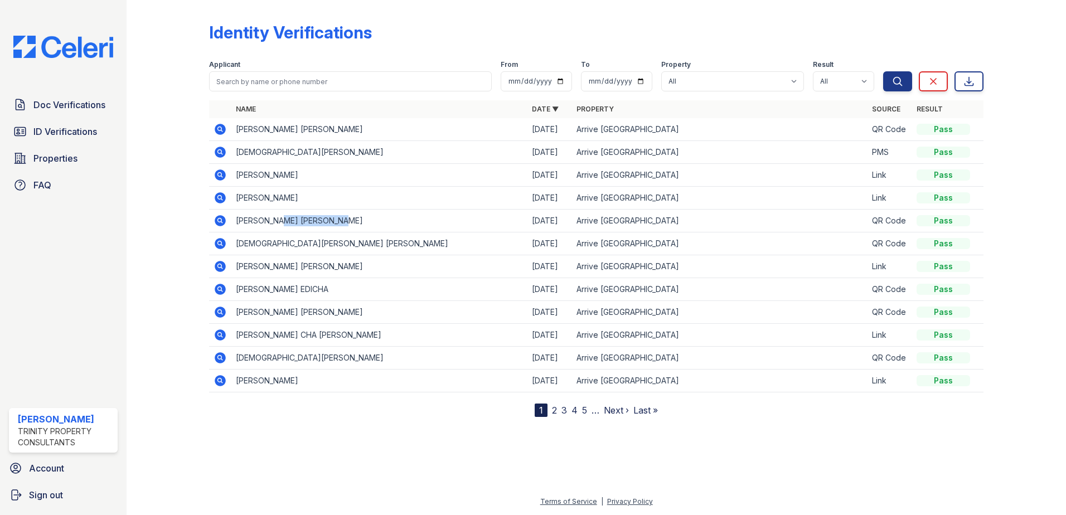
drag, startPoint x: 279, startPoint y: 221, endPoint x: 356, endPoint y: 224, distance: 77.0
click at [356, 224] on td "ENIGDIO G MORALES GARCIA" at bounding box center [379, 221] width 296 height 23
copy td "[PERSON_NAME]"
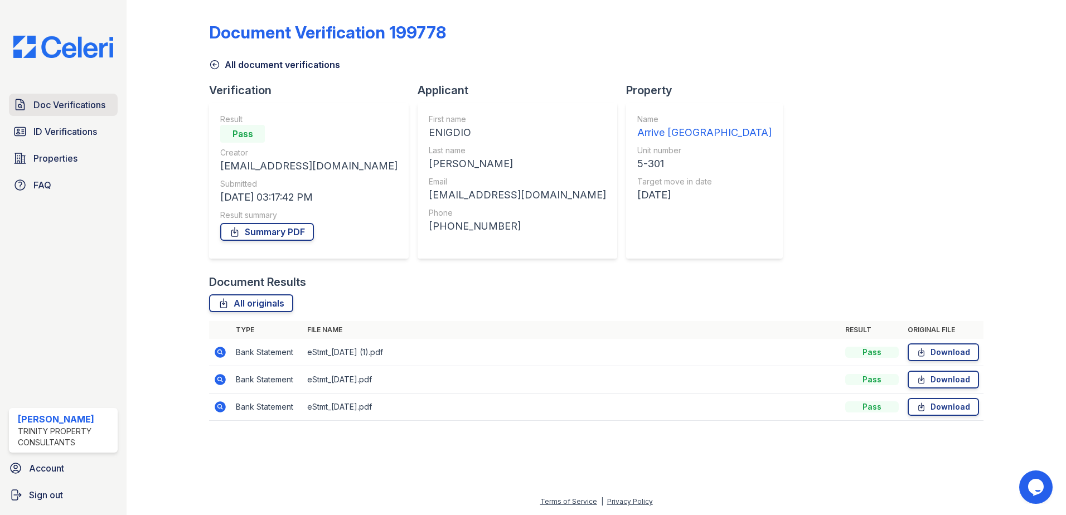
click at [80, 105] on span "Doc Verifications" at bounding box center [69, 104] width 72 height 13
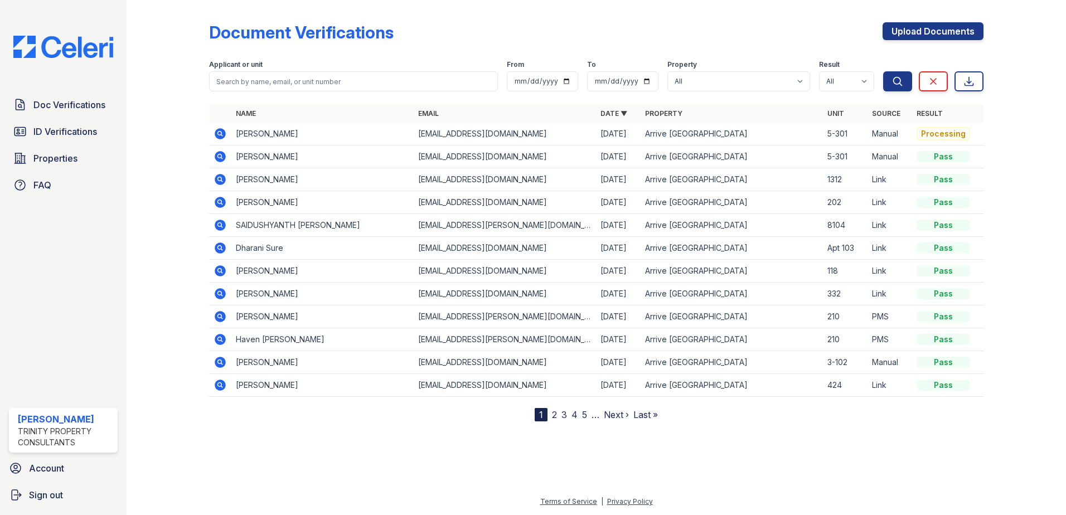
click at [159, 139] on div at bounding box center [176, 212] width 65 height 417
click at [219, 158] on icon at bounding box center [220, 156] width 11 height 11
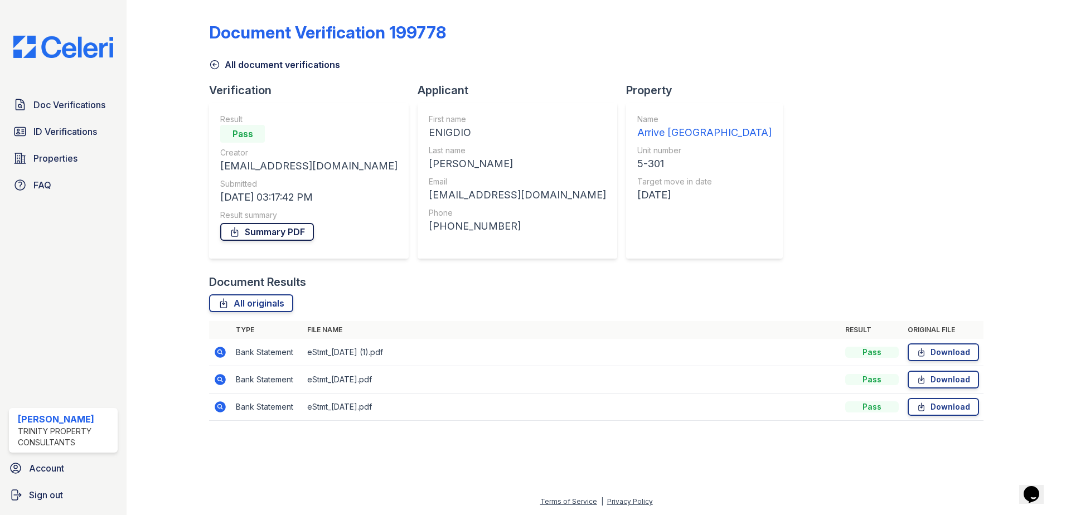
click at [291, 234] on link "Summary PDF" at bounding box center [267, 232] width 94 height 18
click at [751, 241] on div "Document Verification 199778 All document verifications Verification Result Pas…" at bounding box center [596, 218] width 774 height 428
click at [740, 200] on div "Document Verification 199778 All document verifications Verification Result Pas…" at bounding box center [596, 218] width 774 height 428
click at [265, 231] on link "Summary PDF" at bounding box center [267, 232] width 94 height 18
click at [77, 132] on span "ID Verifications" at bounding box center [65, 131] width 64 height 13
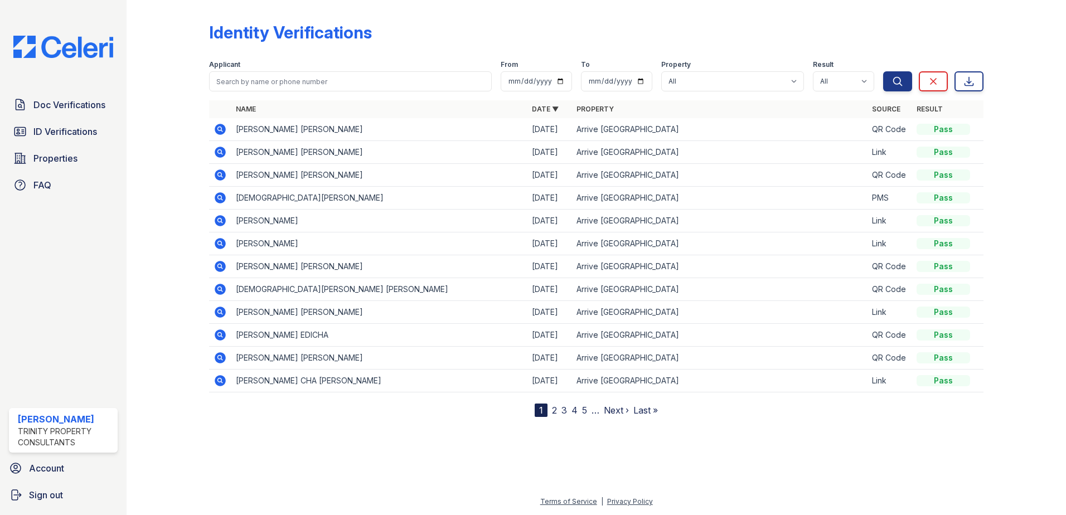
click at [221, 269] on icon at bounding box center [220, 266] width 11 height 11
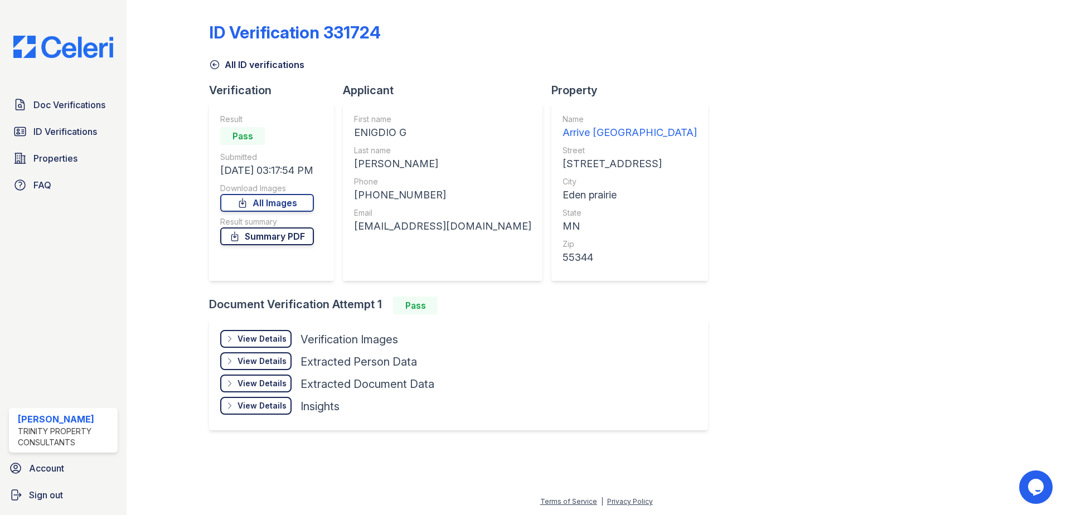
click at [300, 241] on link "Summary PDF" at bounding box center [267, 236] width 94 height 18
